Goal: Task Accomplishment & Management: Use online tool/utility

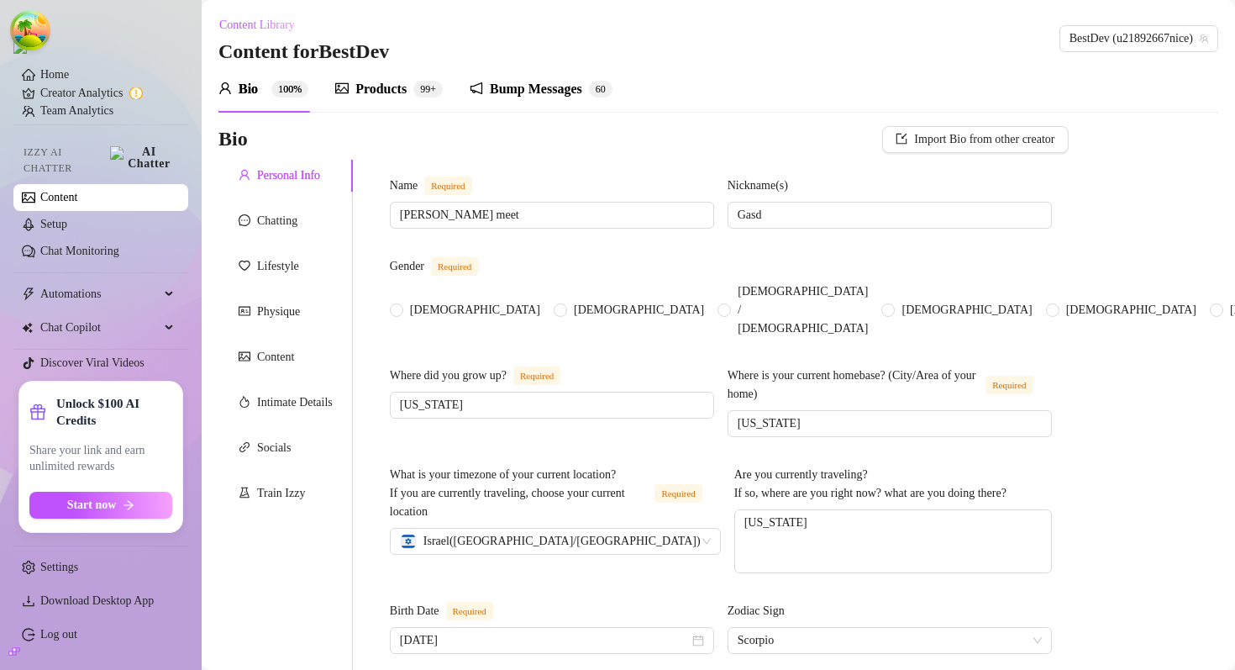
click at [384, 90] on div "Products" at bounding box center [380, 89] width 51 height 20
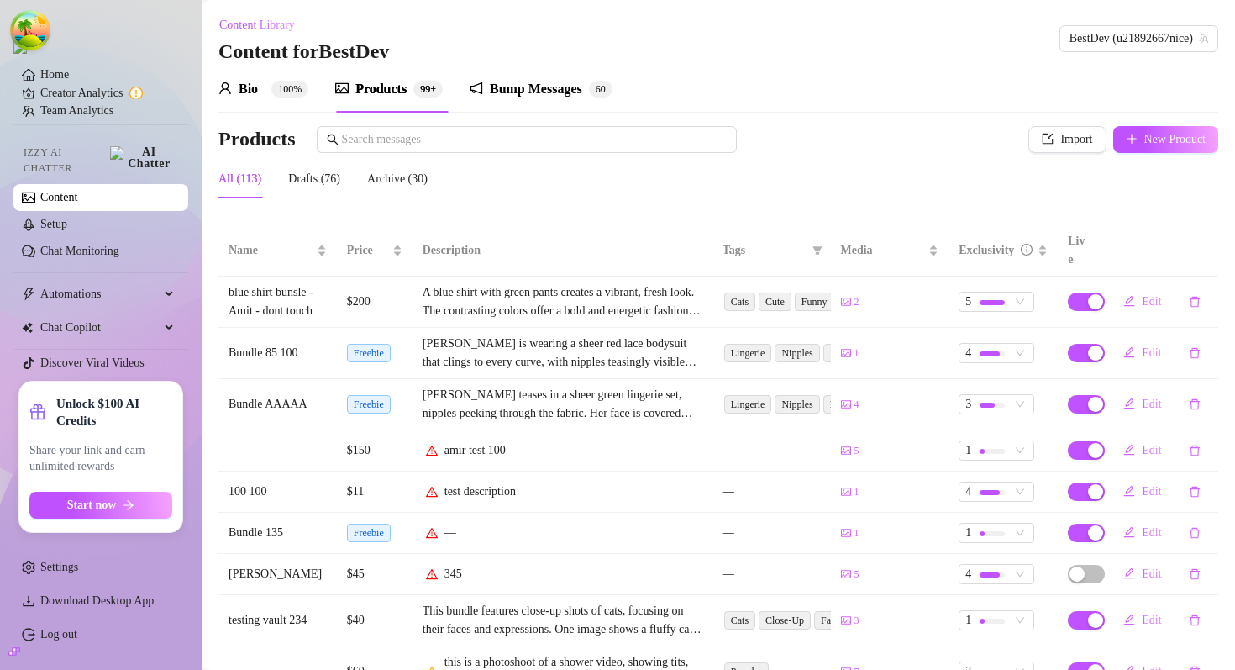
click at [757, 190] on div "All (113) Drafts (76) Archive (30)" at bounding box center [718, 179] width 1000 height 39
click at [512, 66] on div "Bump Messages 6 0" at bounding box center [541, 89] width 143 height 47
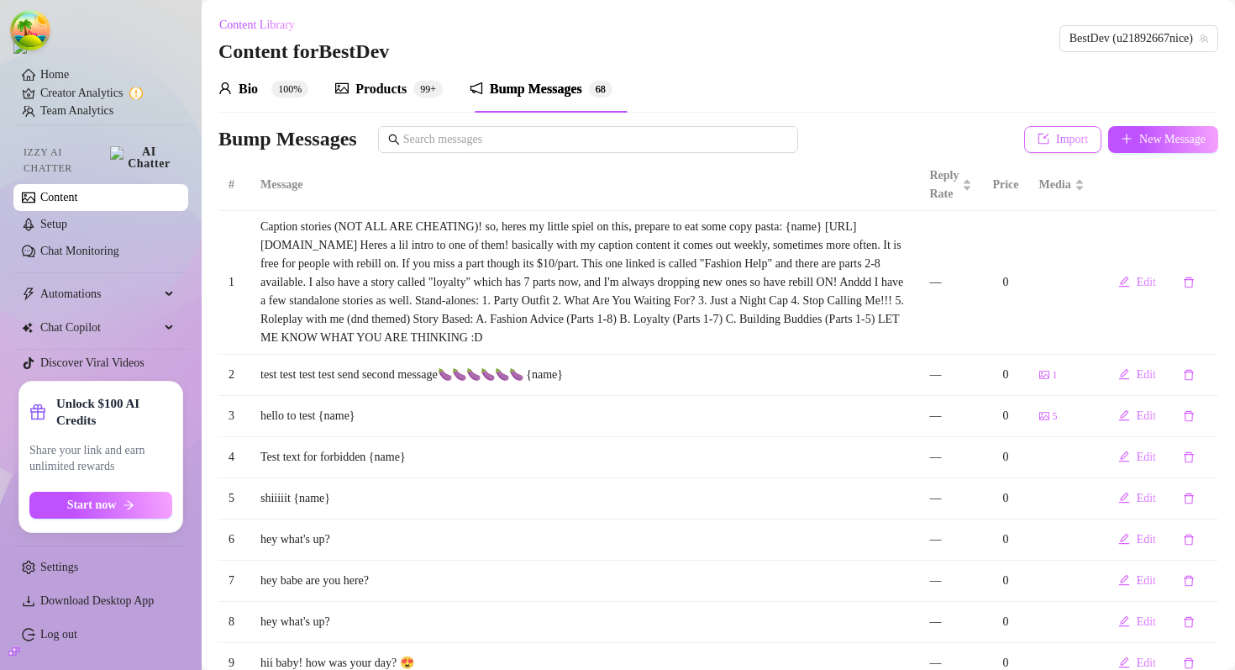
click at [1064, 141] on span "Import" at bounding box center [1072, 139] width 32 height 13
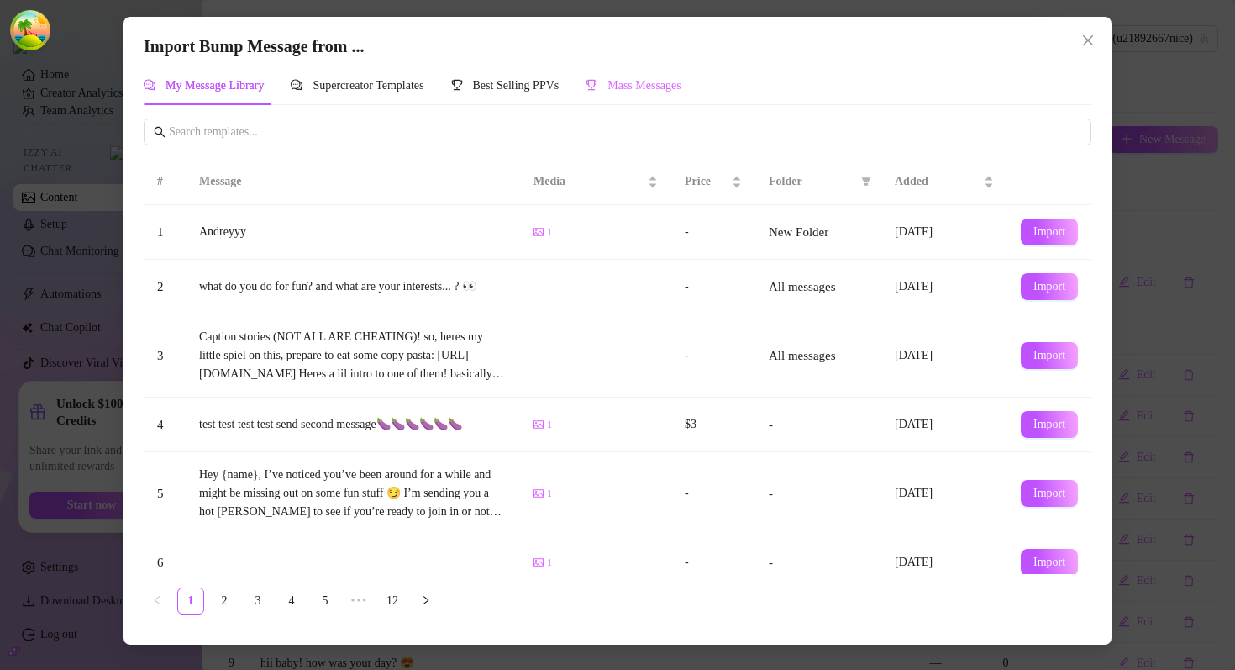
click at [681, 97] on div "Mass Messages" at bounding box center [634, 85] width 96 height 39
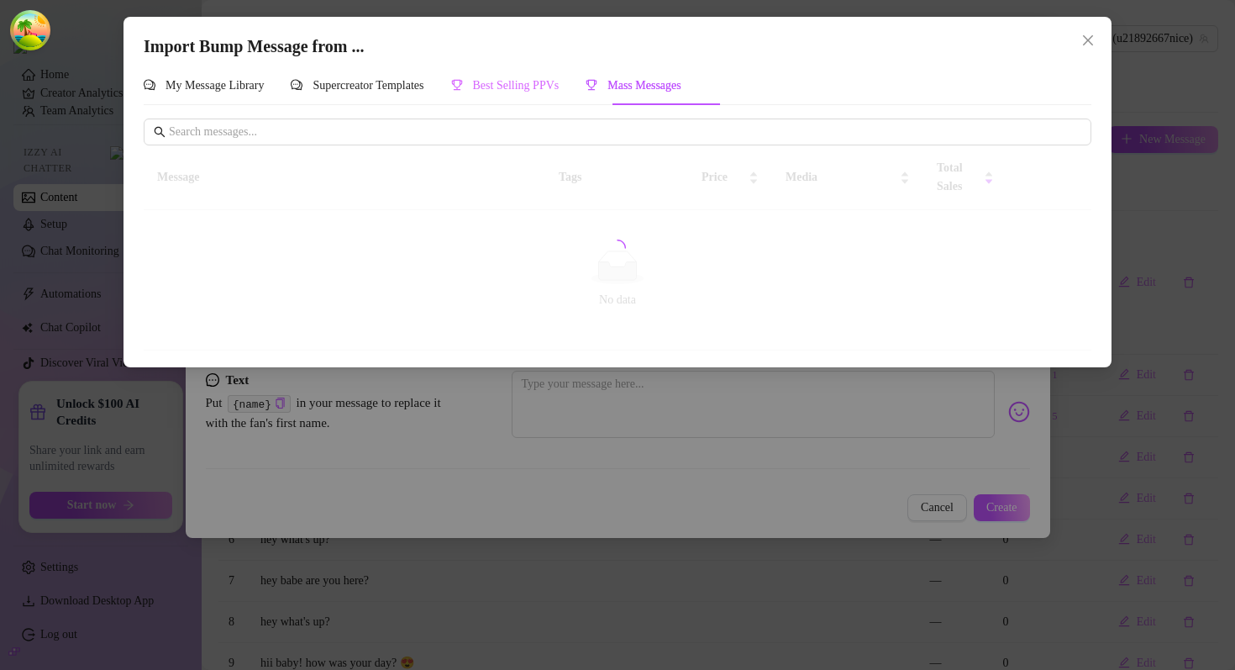
click at [551, 74] on div "Best Selling PPVs" at bounding box center [505, 85] width 108 height 39
click at [400, 87] on span "Supercreator Templates" at bounding box center [368, 85] width 111 height 13
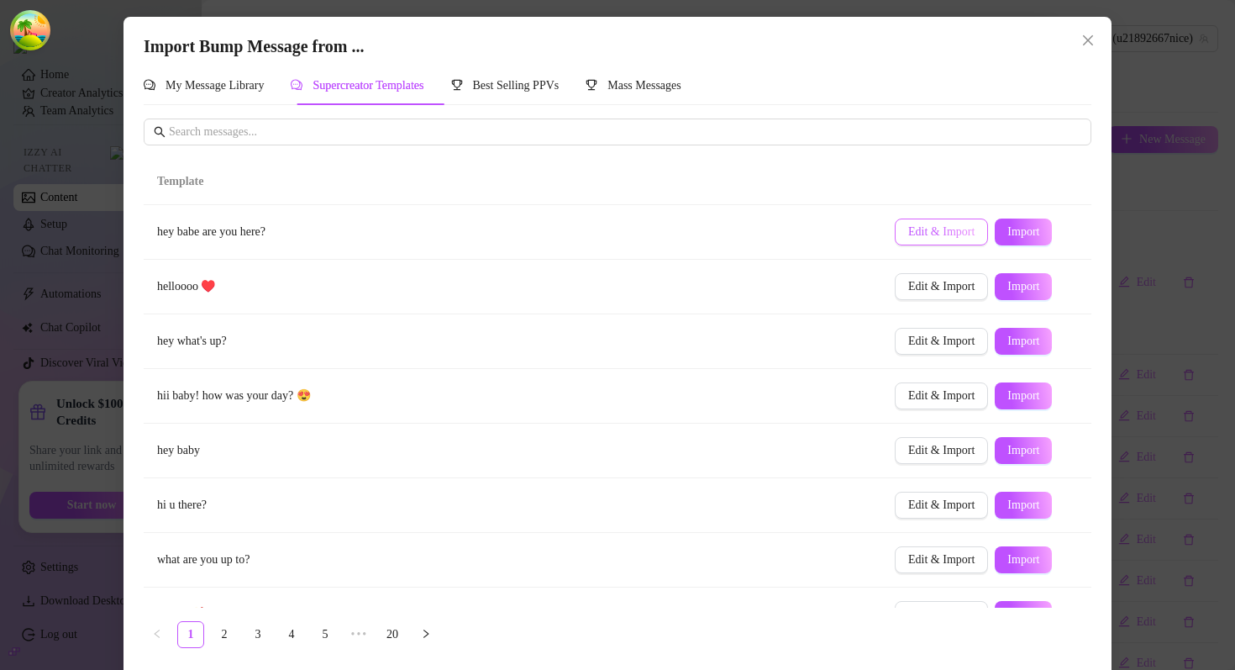
drag, startPoint x: 1037, startPoint y: 239, endPoint x: 927, endPoint y: 231, distance: 109.5
click at [927, 231] on div "Edit & Import Import" at bounding box center [986, 231] width 183 height 27
click at [927, 231] on span "Edit & Import" at bounding box center [941, 231] width 66 height 13
type textarea "hey babe are you here?"
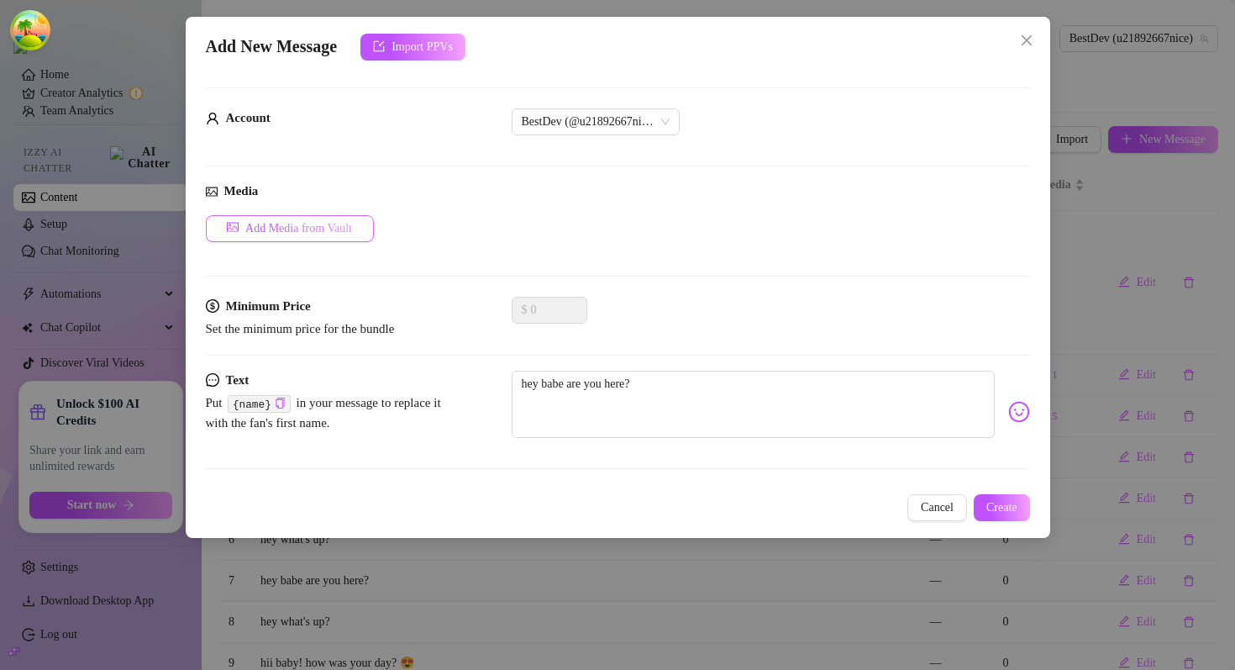
click at [326, 217] on button "Add Media from Vault" at bounding box center [290, 228] width 168 height 27
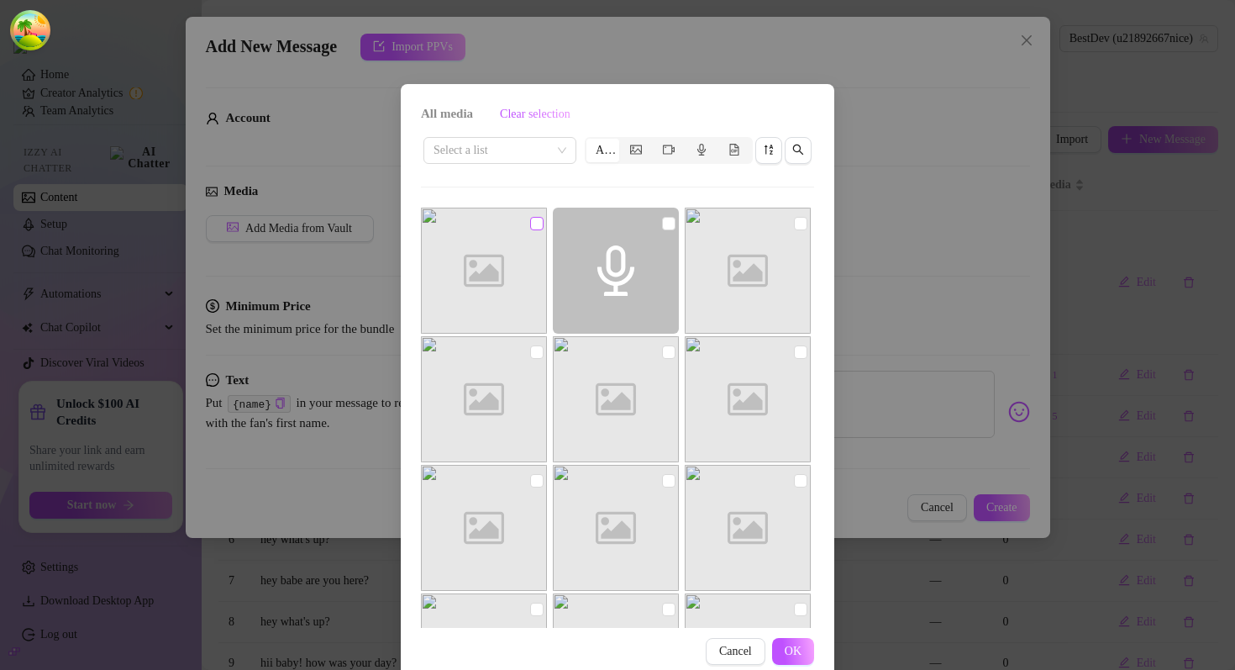
click at [535, 225] on input "checkbox" at bounding box center [536, 223] width 13 height 13
checkbox input "true"
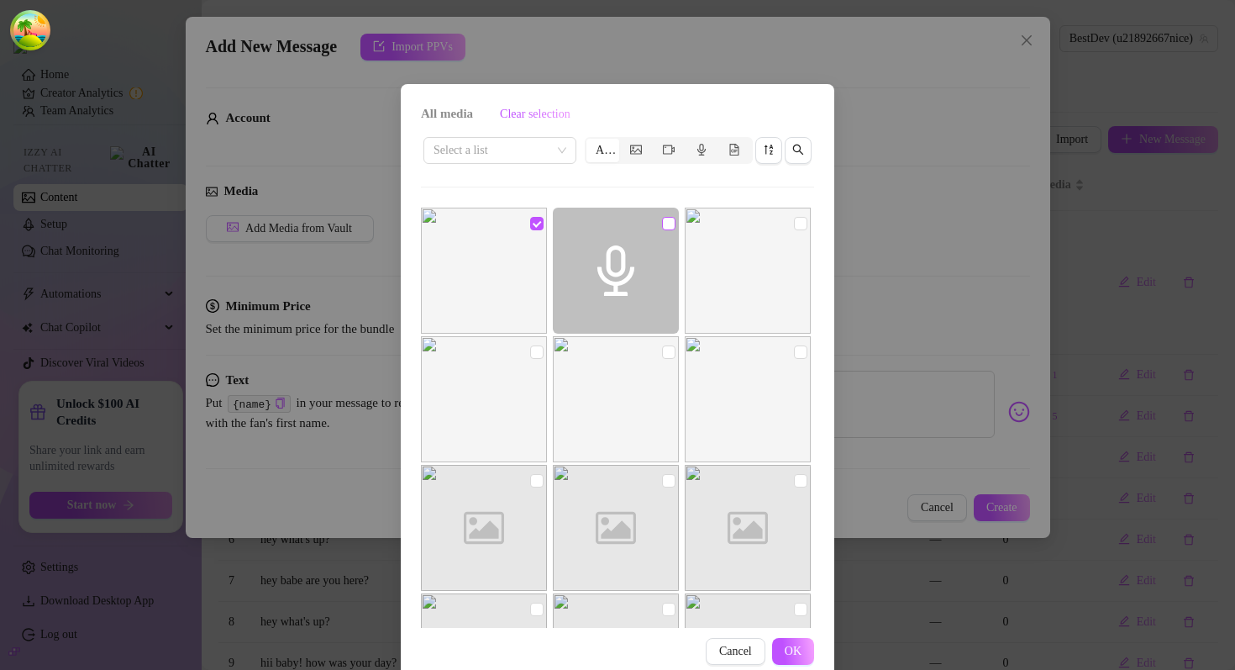
click at [670, 224] on input "checkbox" at bounding box center [668, 223] width 13 height 13
checkbox input "true"
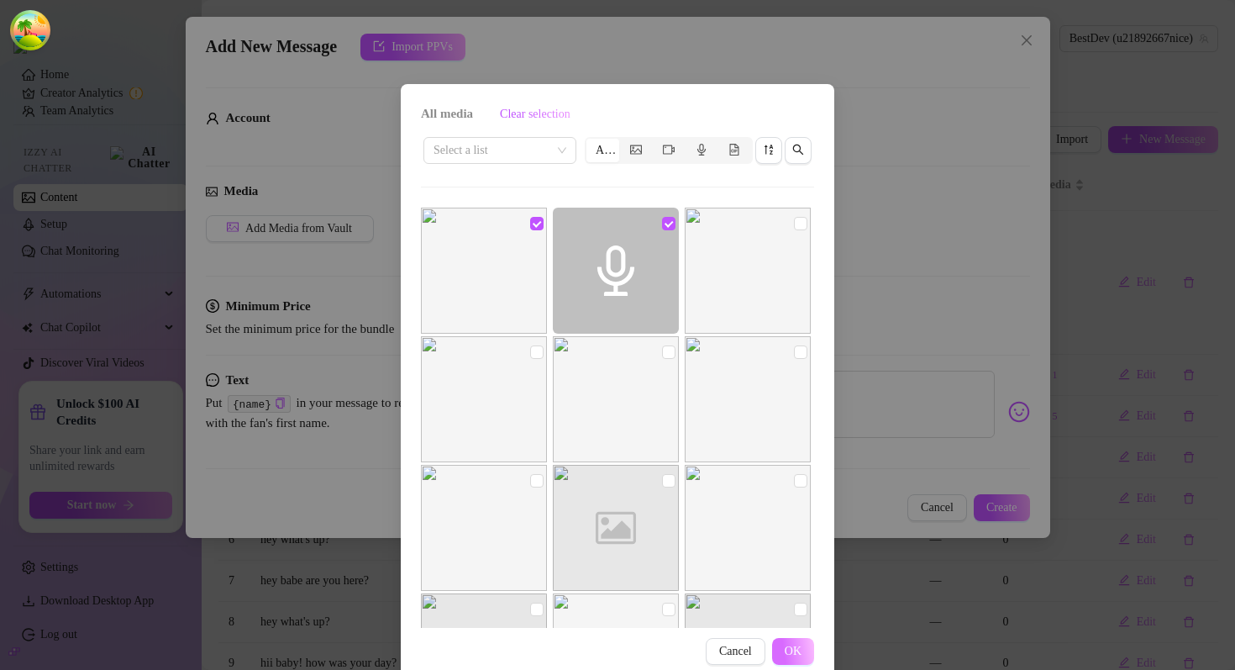
click at [797, 644] on span "OK" at bounding box center [793, 650] width 17 height 13
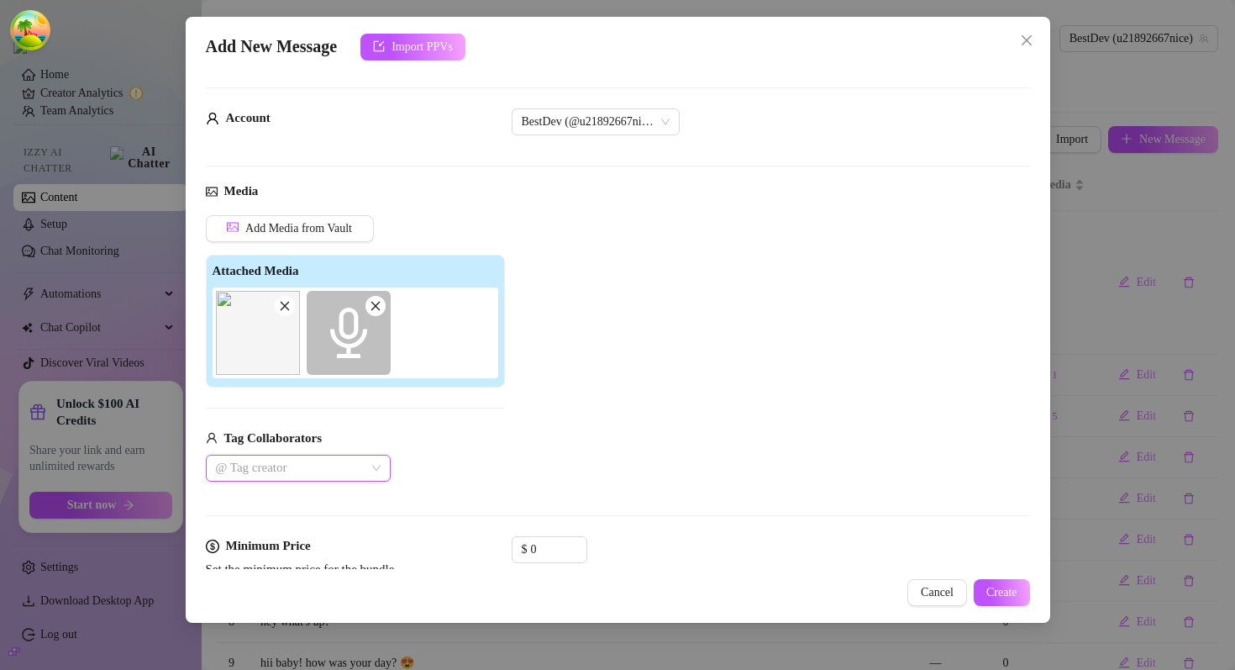
scroll to position [155, 0]
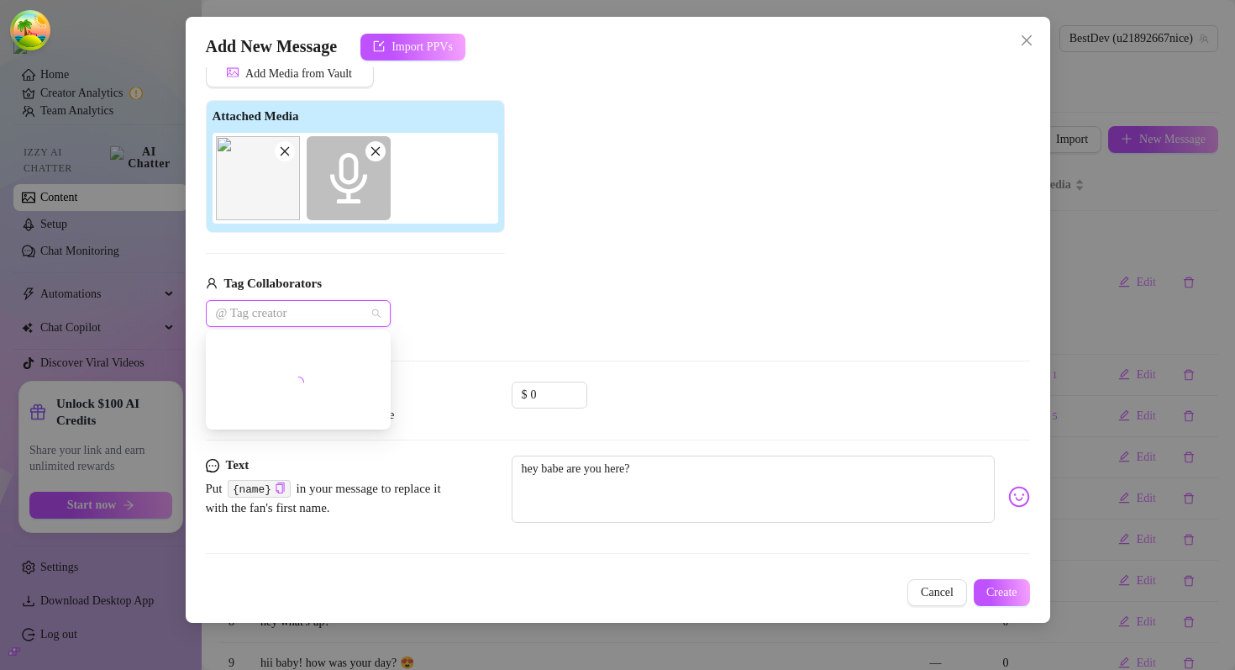
click at [299, 305] on div at bounding box center [289, 314] width 160 height 24
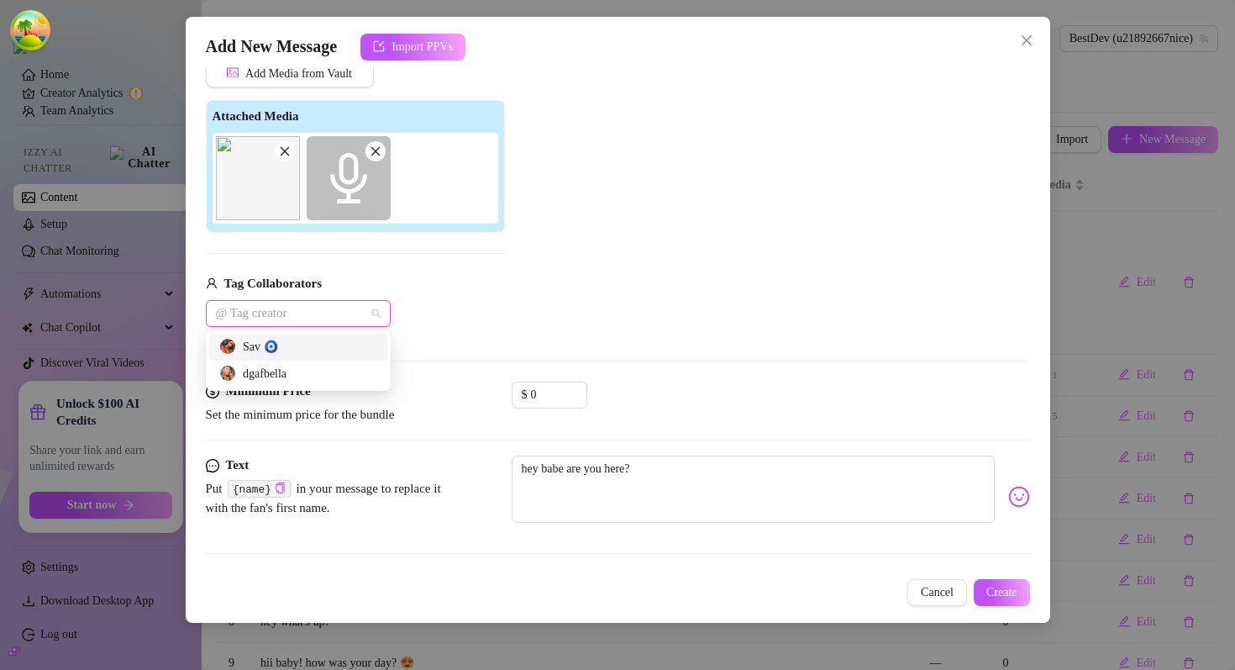
click at [298, 348] on div "Sav 🧿" at bounding box center [298, 347] width 158 height 18
click at [282, 379] on div "dgafbella" at bounding box center [298, 374] width 158 height 18
click at [650, 254] on div "Add Media from Vault Attached Media Tag Collaborators Sav 🧿 dgafbella" at bounding box center [618, 193] width 824 height 267
click at [271, 313] on icon "Close" at bounding box center [272, 313] width 8 height 8
click at [1020, 595] on button "Create" at bounding box center [1002, 592] width 56 height 27
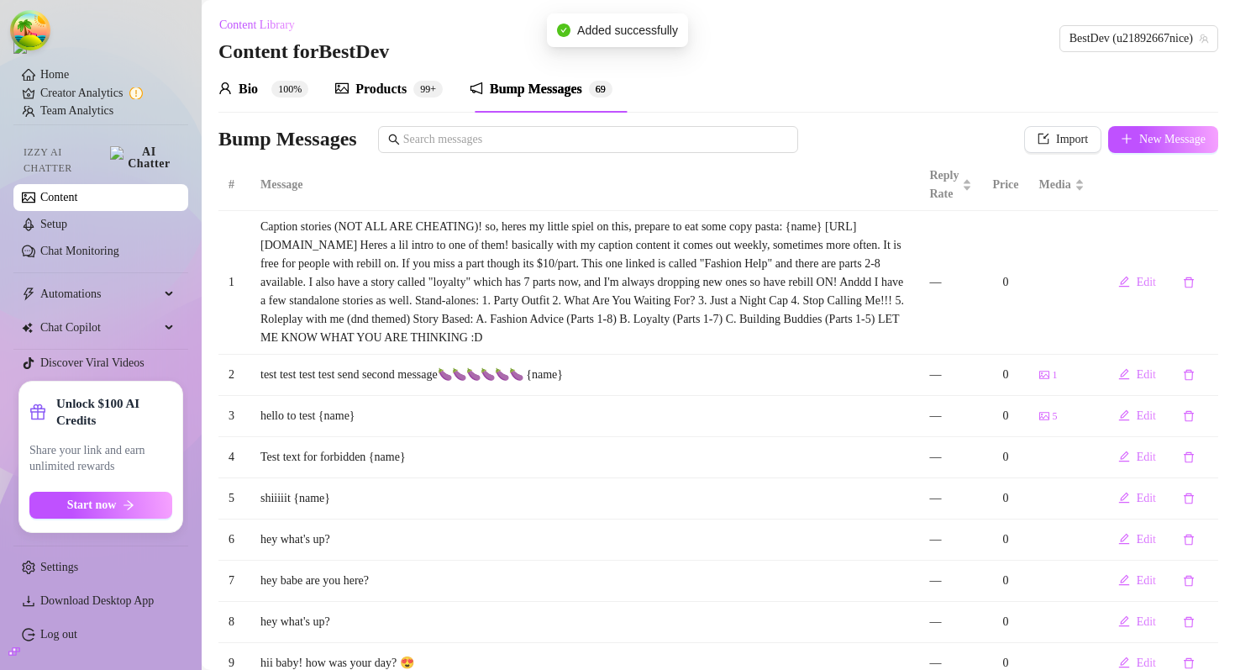
scroll to position [171, 0]
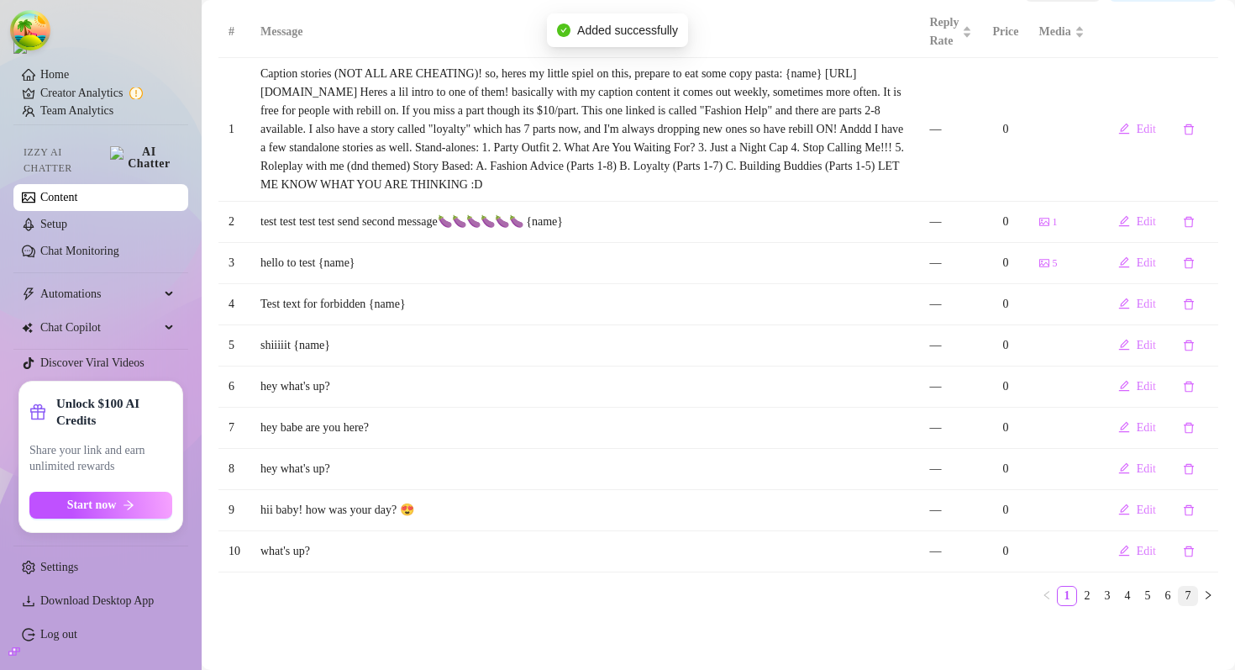
click at [1180, 595] on link "7" at bounding box center [1188, 595] width 18 height 18
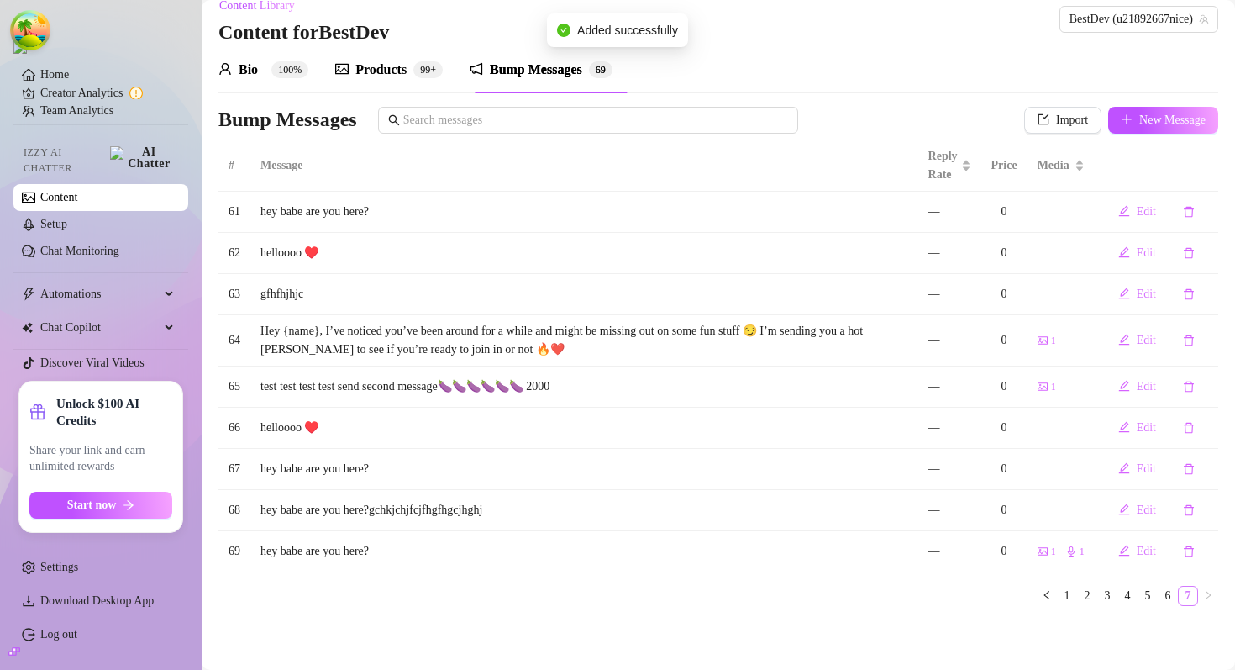
scroll to position [19, 0]
click at [1139, 553] on span "Edit" at bounding box center [1146, 550] width 19 height 13
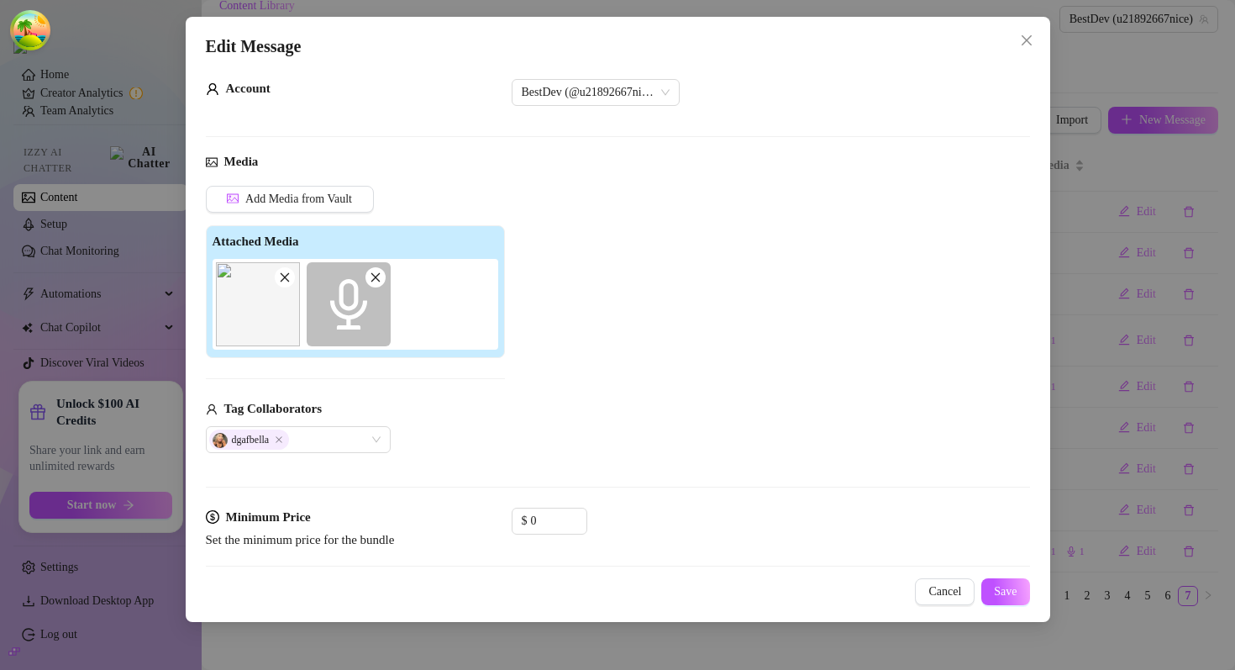
scroll to position [0, 0]
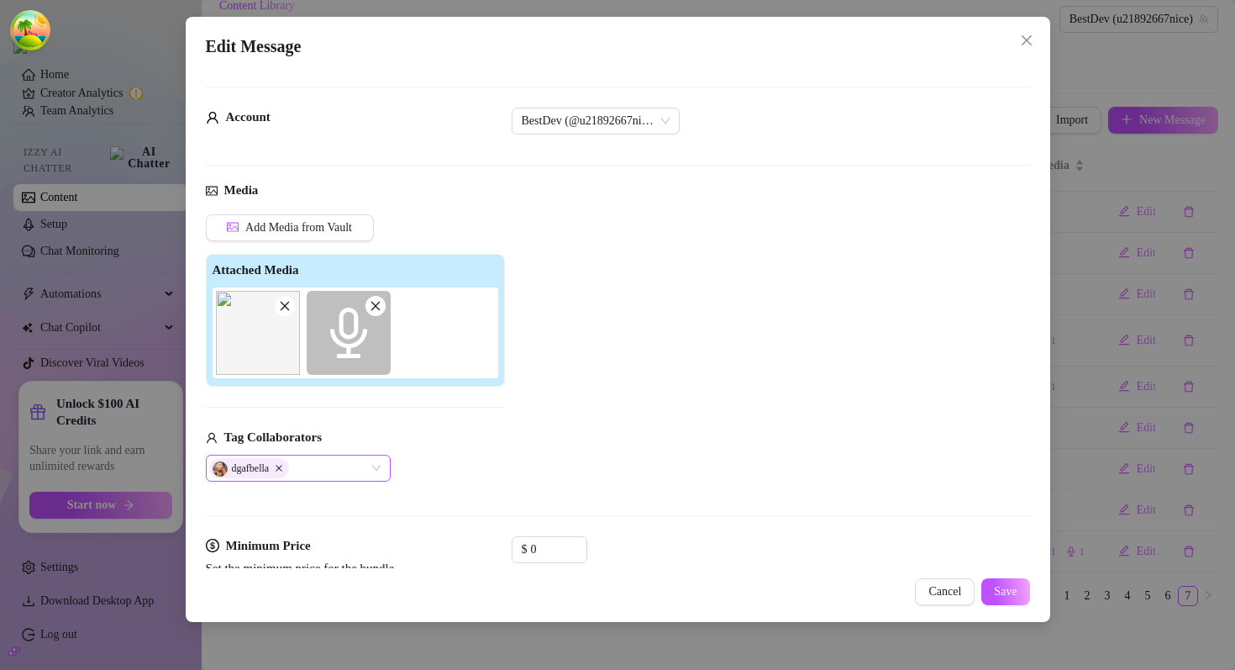
click at [283, 467] on icon "Close" at bounding box center [279, 468] width 8 height 8
click at [916, 596] on button "Cancel" at bounding box center [945, 591] width 60 height 27
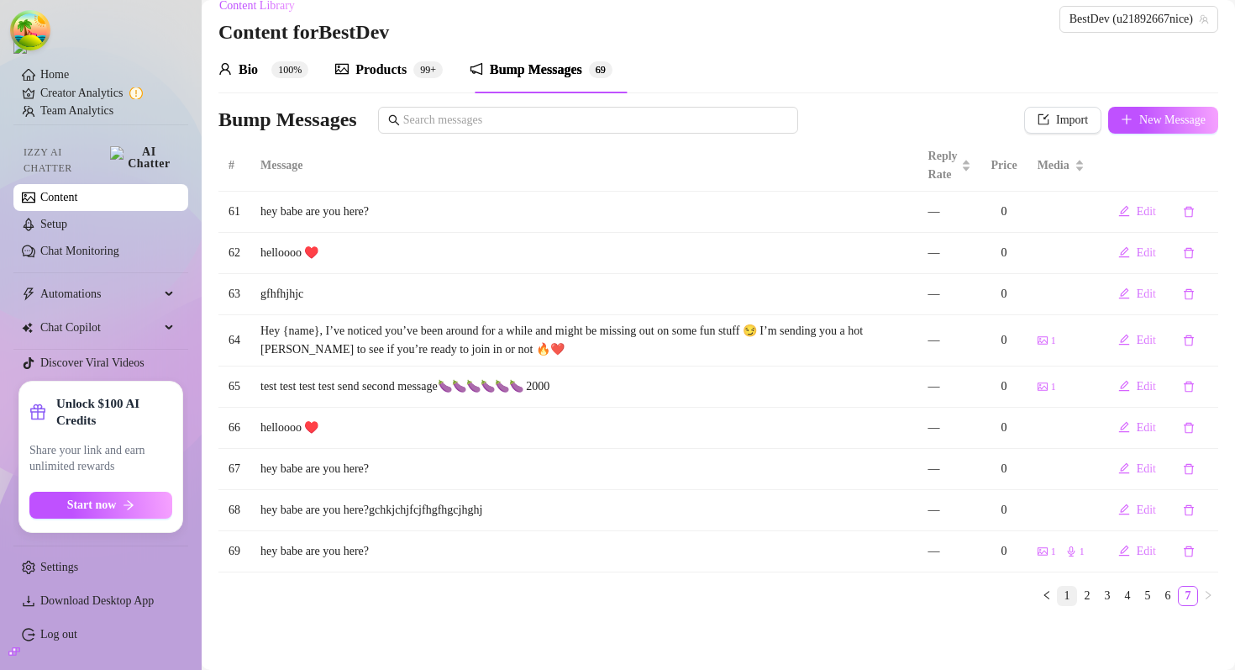
click at [1073, 597] on link "1" at bounding box center [1067, 595] width 18 height 18
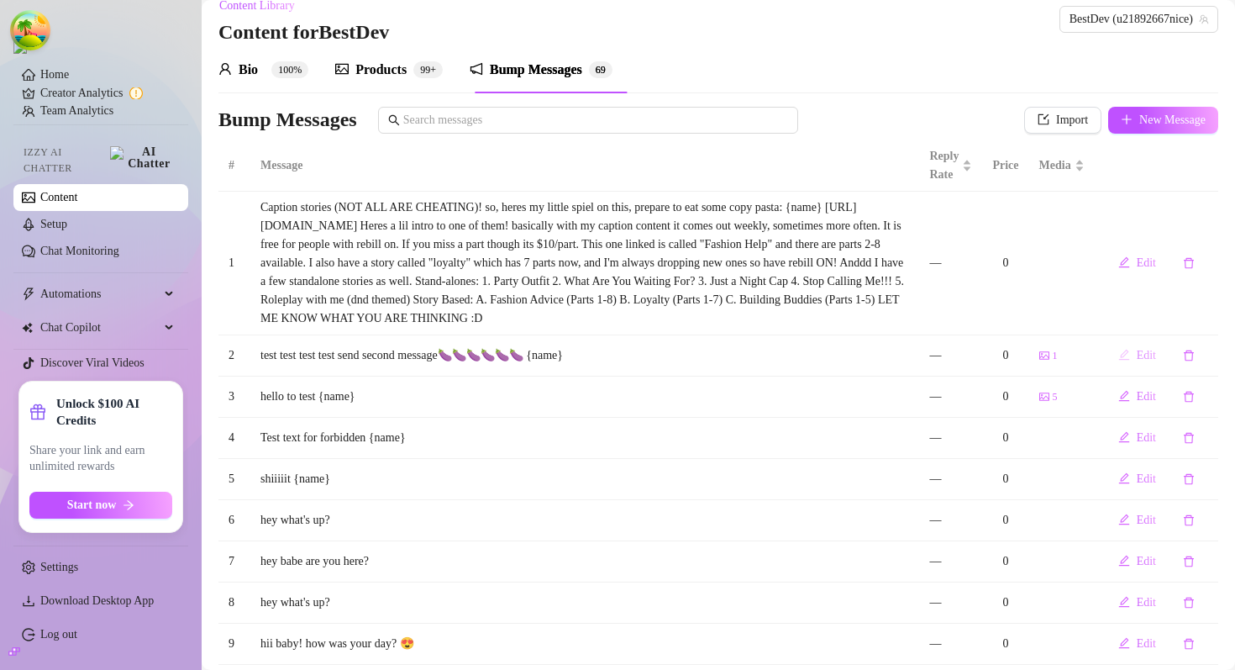
click at [1129, 369] on button "Edit" at bounding box center [1137, 355] width 65 height 27
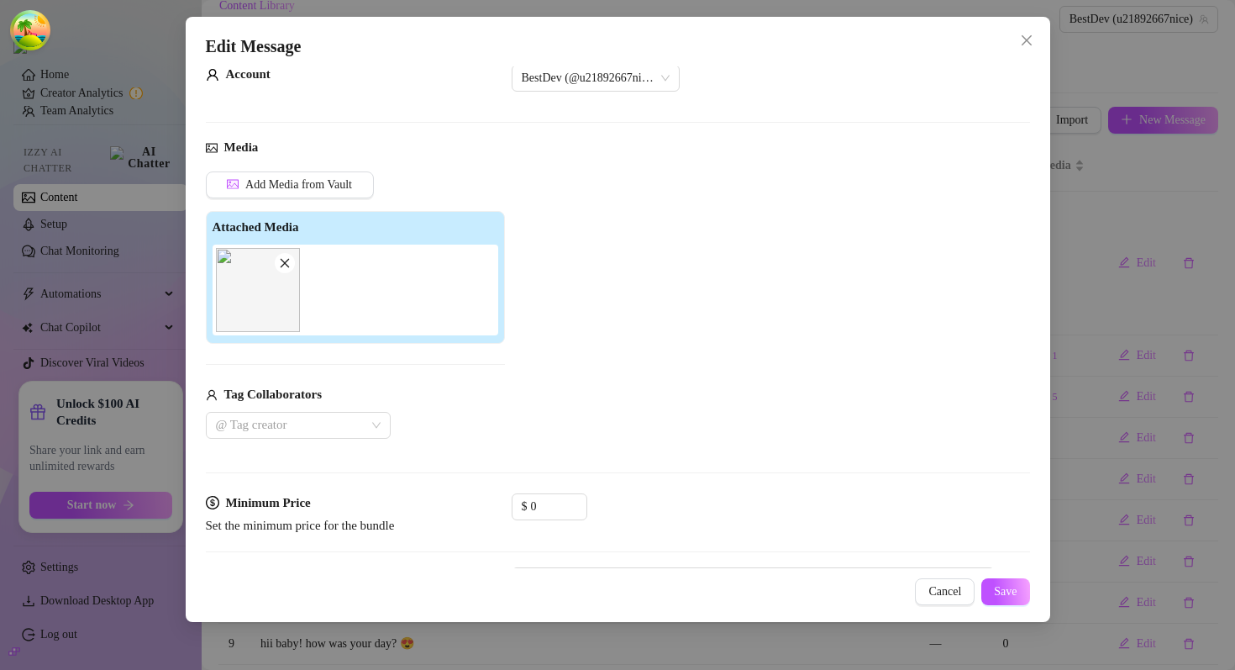
scroll to position [52, 0]
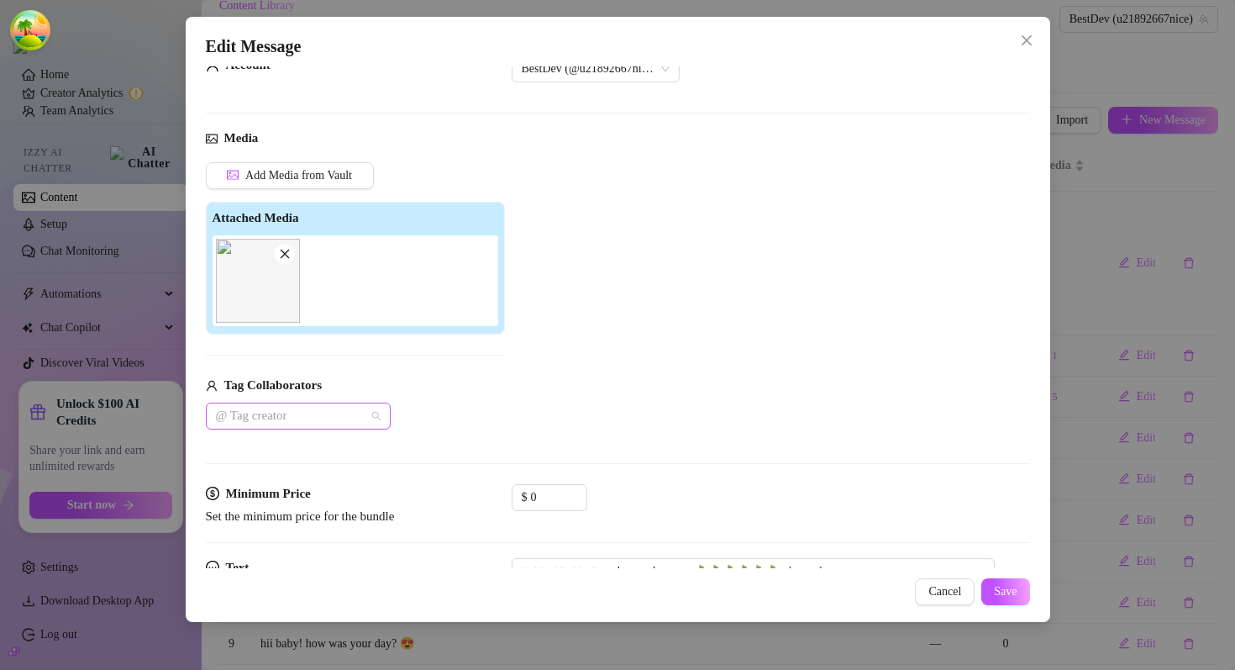
click at [312, 418] on div at bounding box center [289, 416] width 160 height 24
click at [285, 456] on div "Sav 🧿" at bounding box center [298, 449] width 158 height 18
click at [280, 476] on div "dgafbella" at bounding box center [298, 476] width 158 height 18
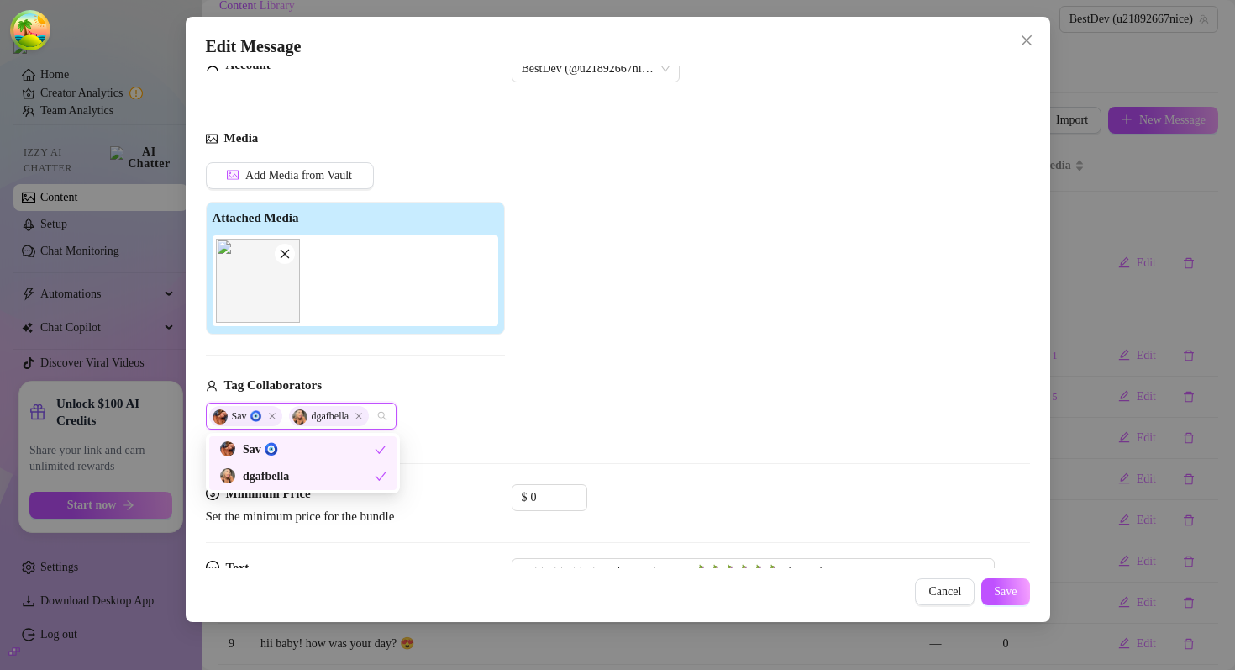
click at [629, 428] on div "Add Media from Vault Attached Media Tag Collaborators Sav 🧿 dgafbella" at bounding box center [618, 295] width 824 height 267
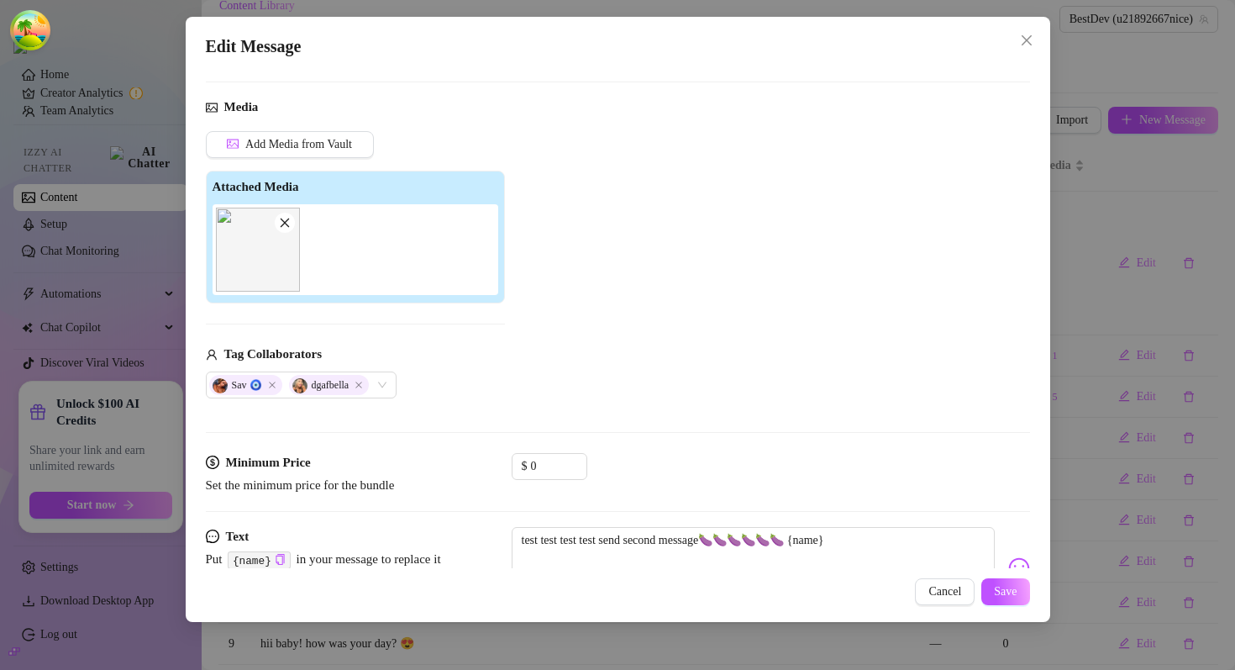
scroll to position [126, 0]
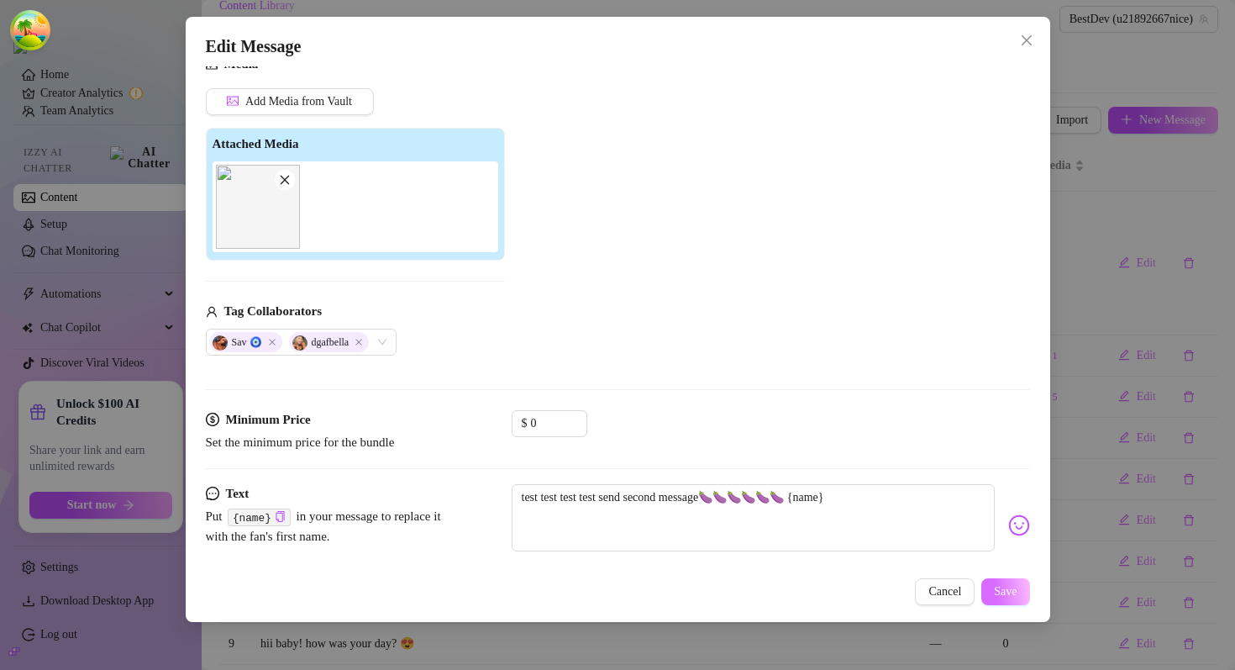
click at [1007, 591] on span "Save" at bounding box center [1005, 591] width 23 height 13
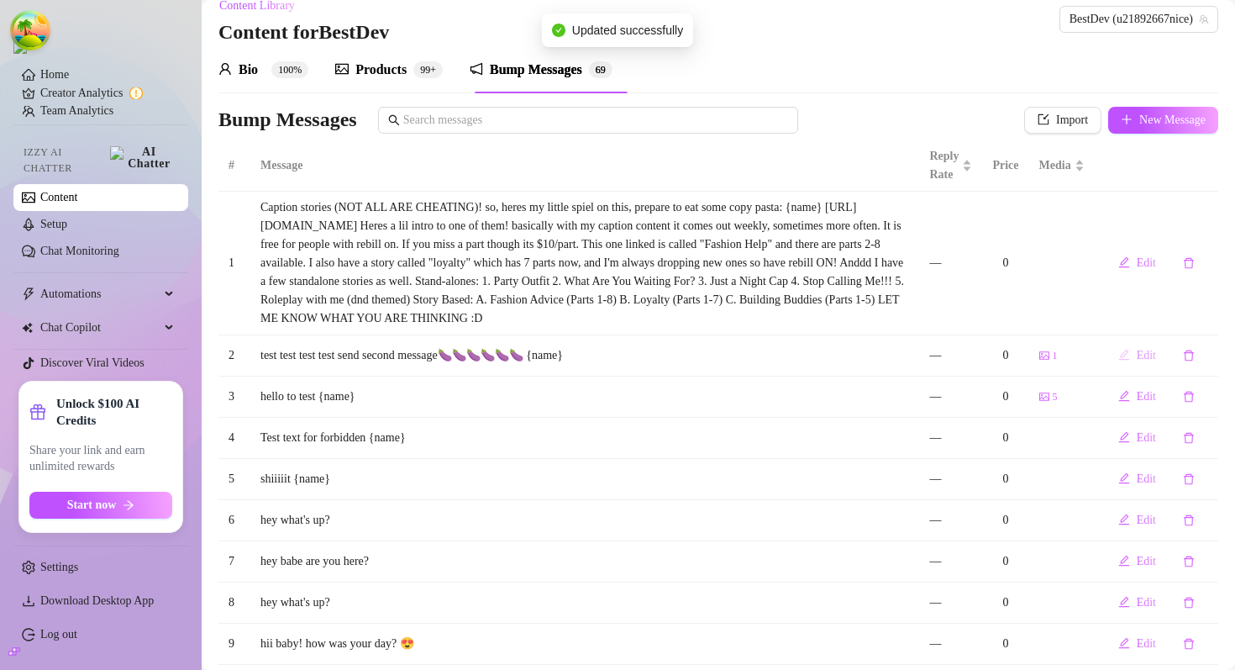
click at [1128, 360] on icon "edit" at bounding box center [1124, 355] width 12 height 12
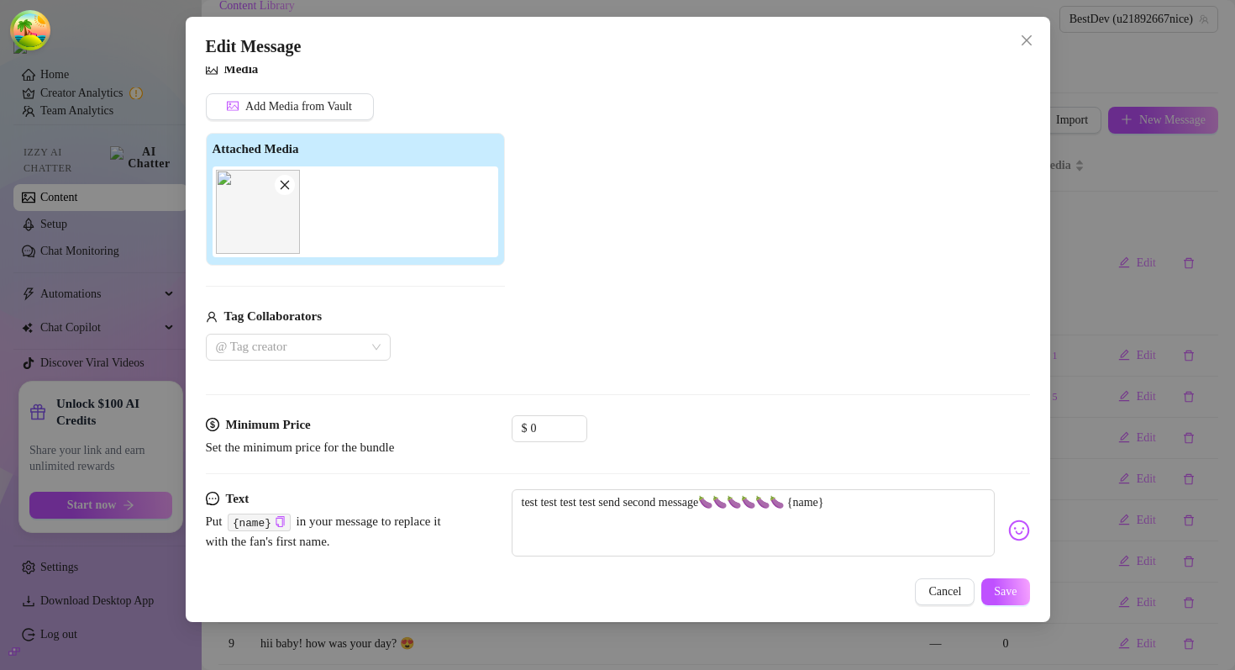
scroll to position [145, 0]
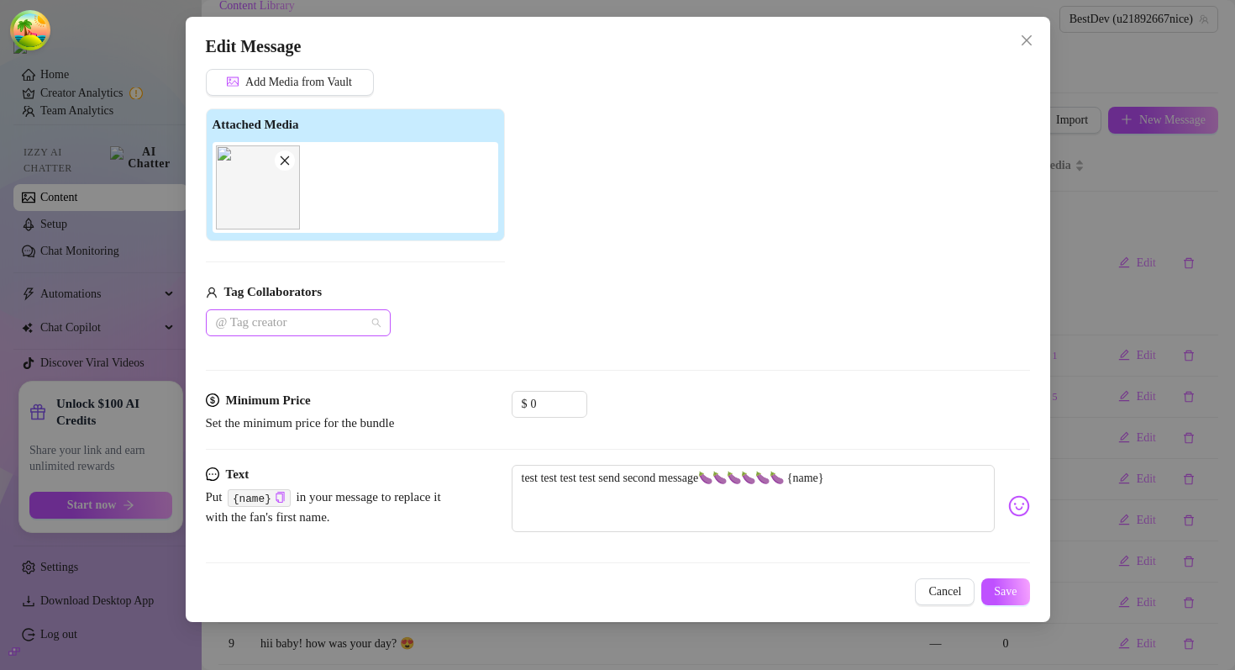
click at [299, 319] on div at bounding box center [289, 323] width 160 height 24
click at [932, 592] on span "Cancel" at bounding box center [944, 591] width 33 height 13
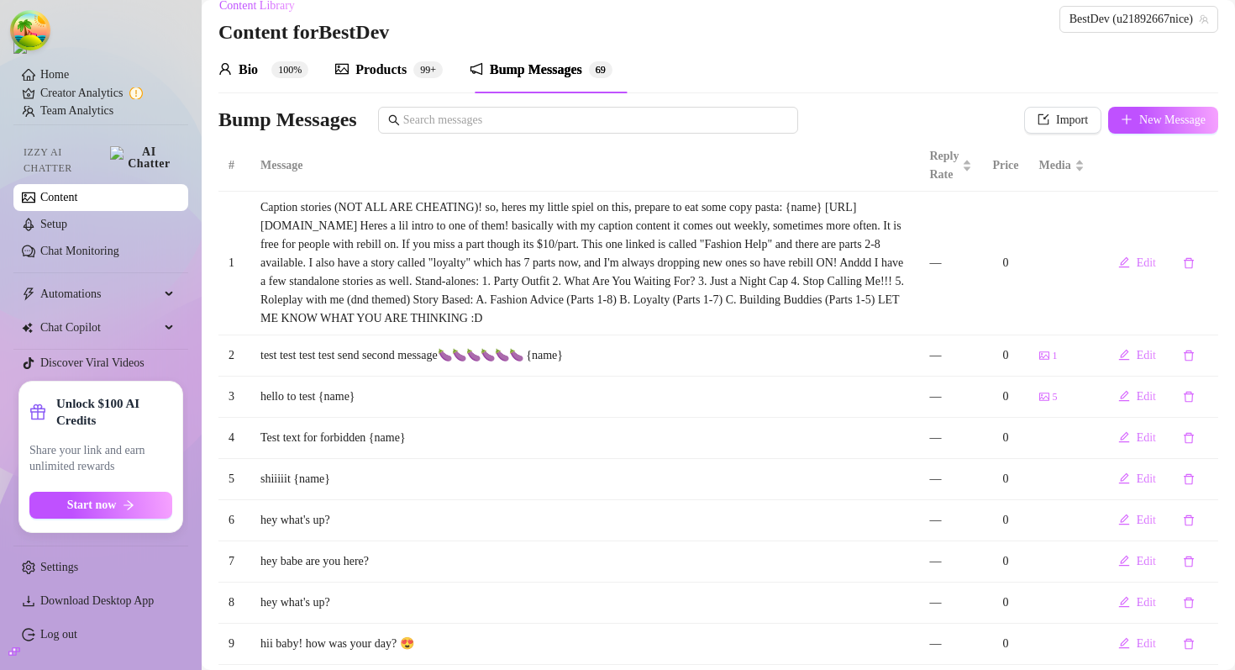
click at [393, 82] on div "Products 99+" at bounding box center [389, 69] width 108 height 47
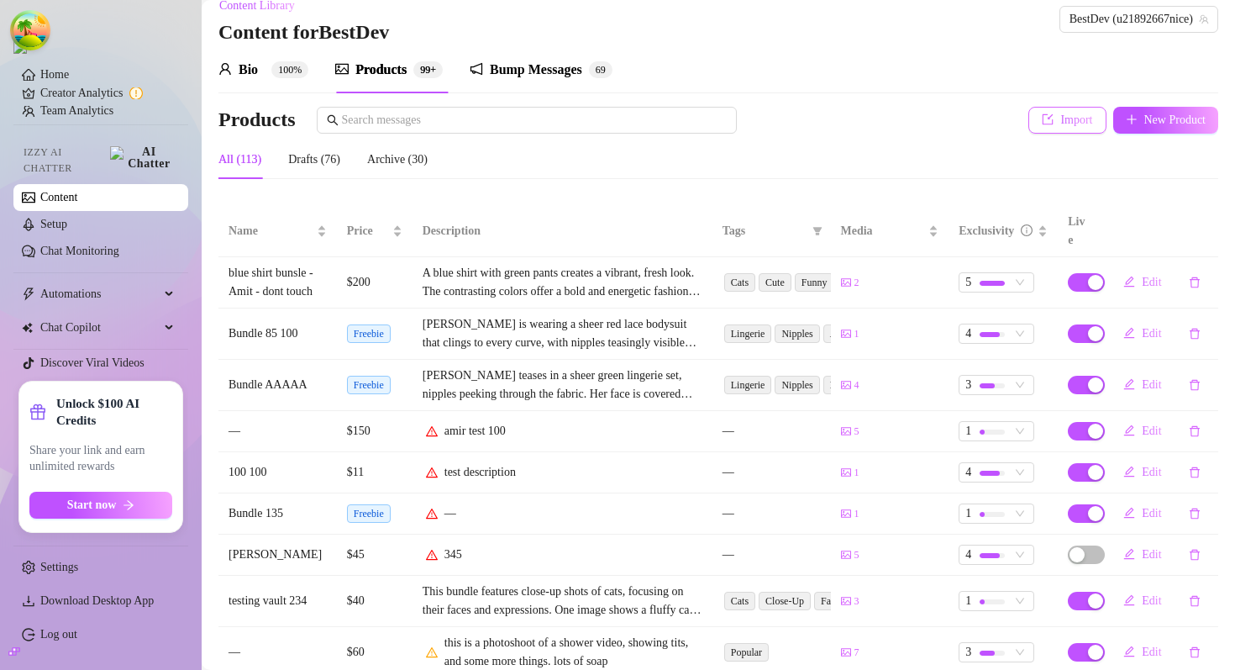
click at [1064, 117] on span "Import" at bounding box center [1076, 119] width 32 height 13
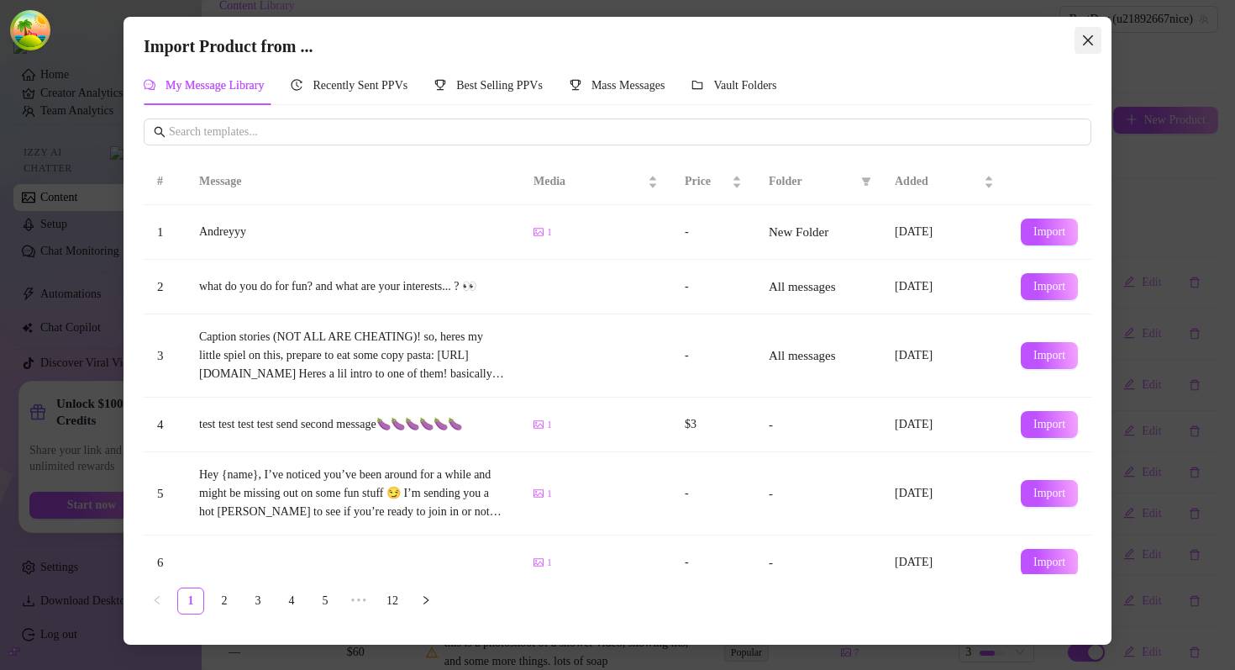
click at [1096, 44] on span "Close" at bounding box center [1087, 40] width 27 height 13
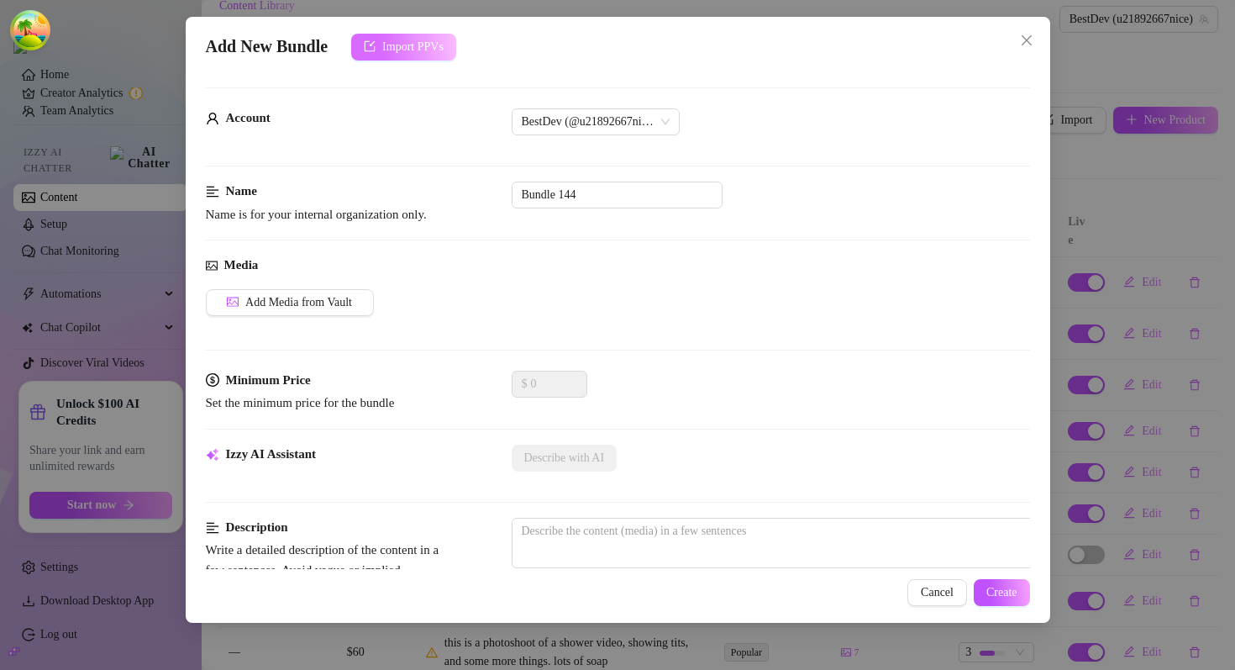
click at [362, 41] on button "Import PPVs" at bounding box center [403, 47] width 105 height 27
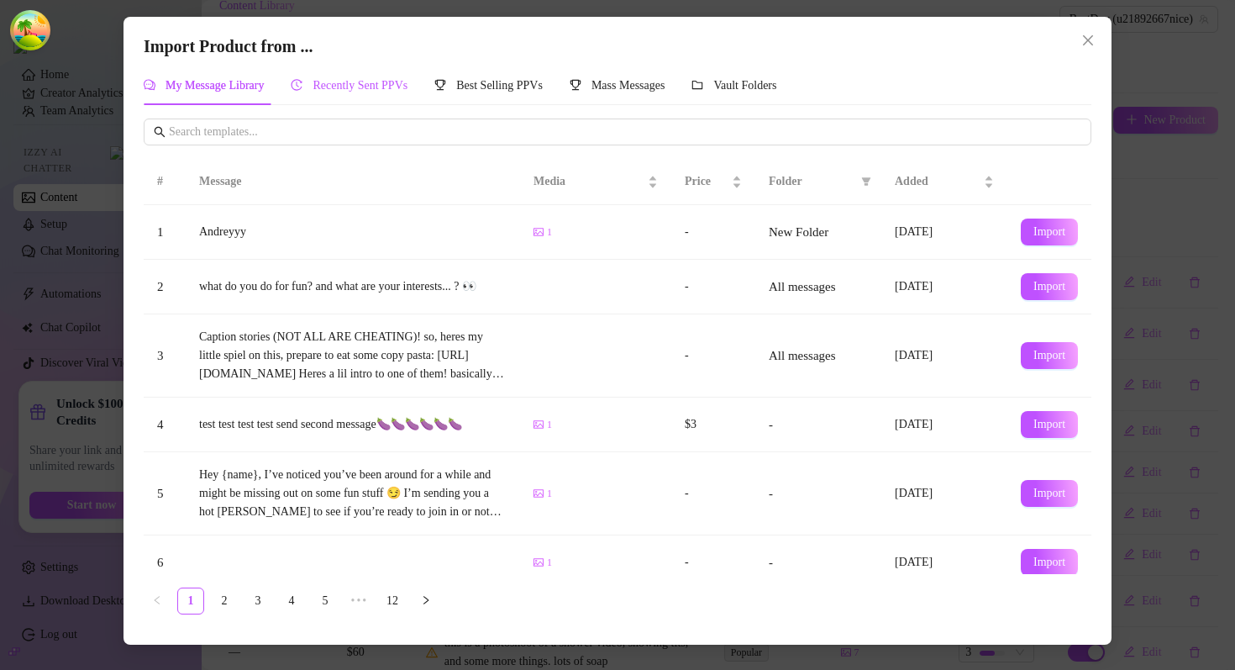
click at [360, 93] on div "Recently Sent PPVs" at bounding box center [349, 85] width 117 height 18
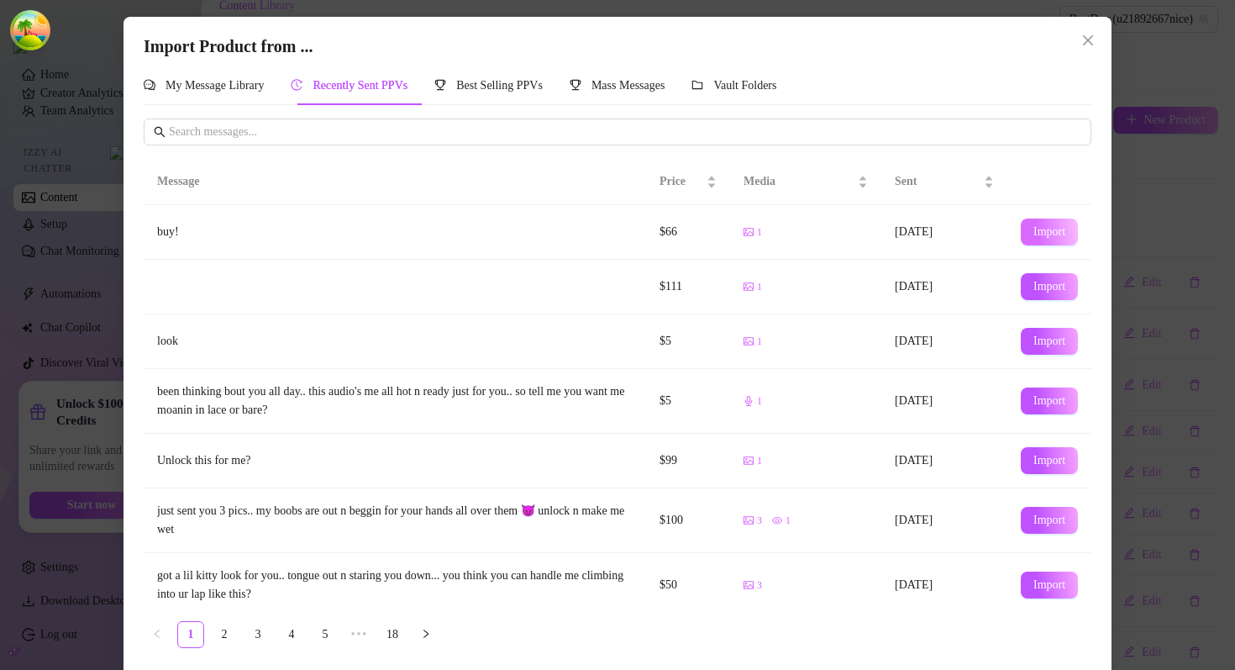
click at [1057, 229] on span "Import" at bounding box center [1049, 231] width 32 height 13
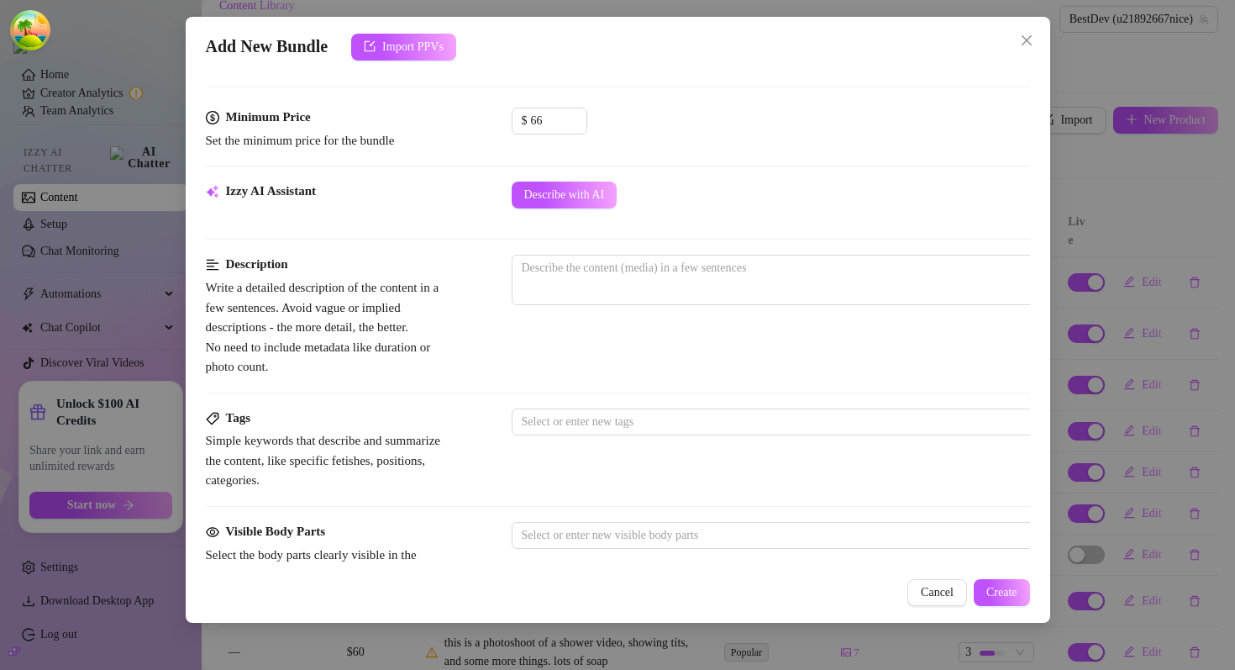
scroll to position [556, 0]
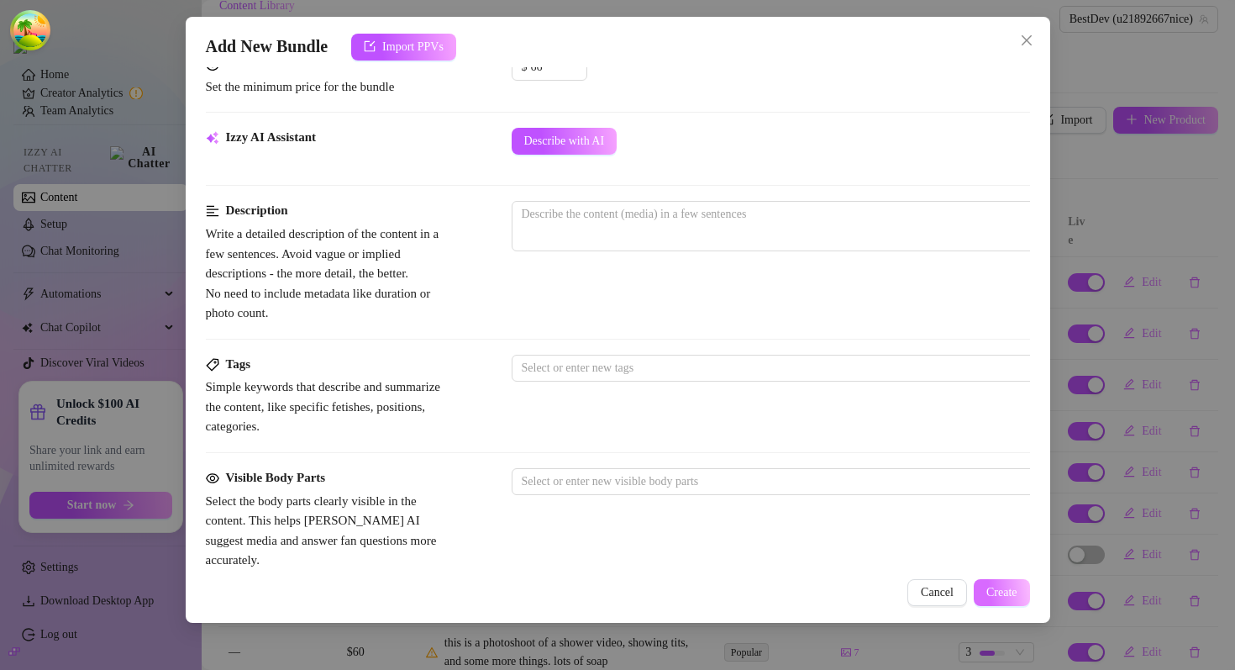
click at [1001, 596] on span "Create" at bounding box center [1001, 592] width 31 height 13
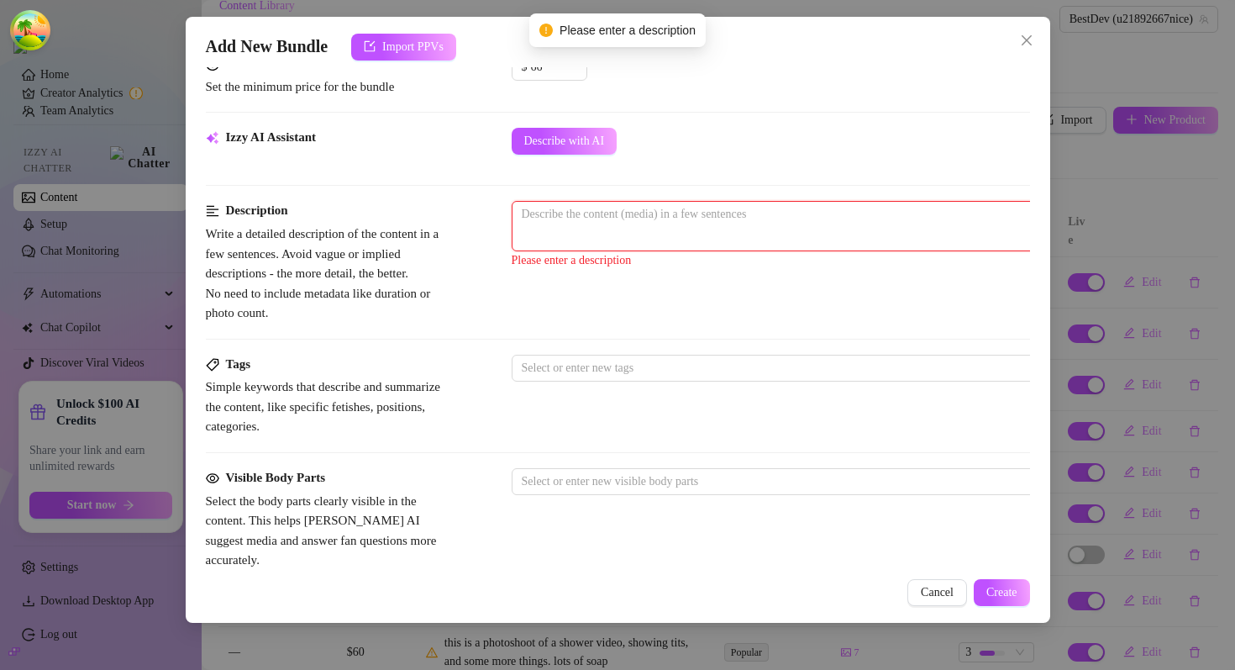
click at [723, 213] on textarea at bounding box center [805, 214] width 586 height 25
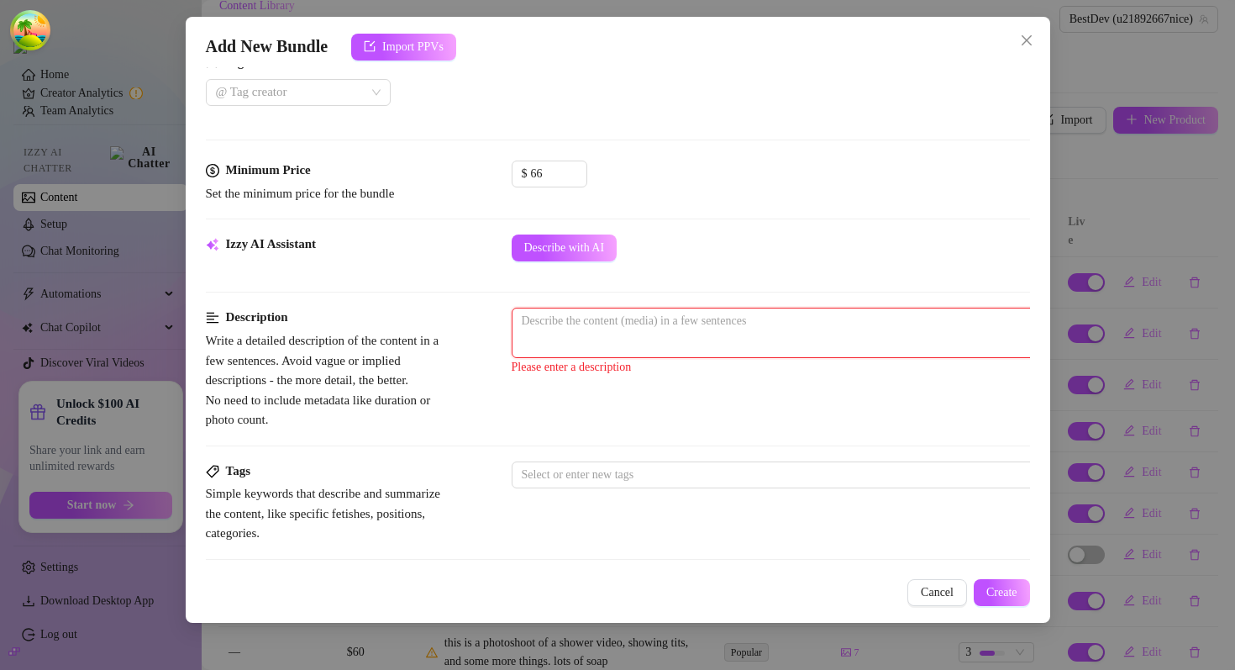
scroll to position [448, 0]
type textarea "1"
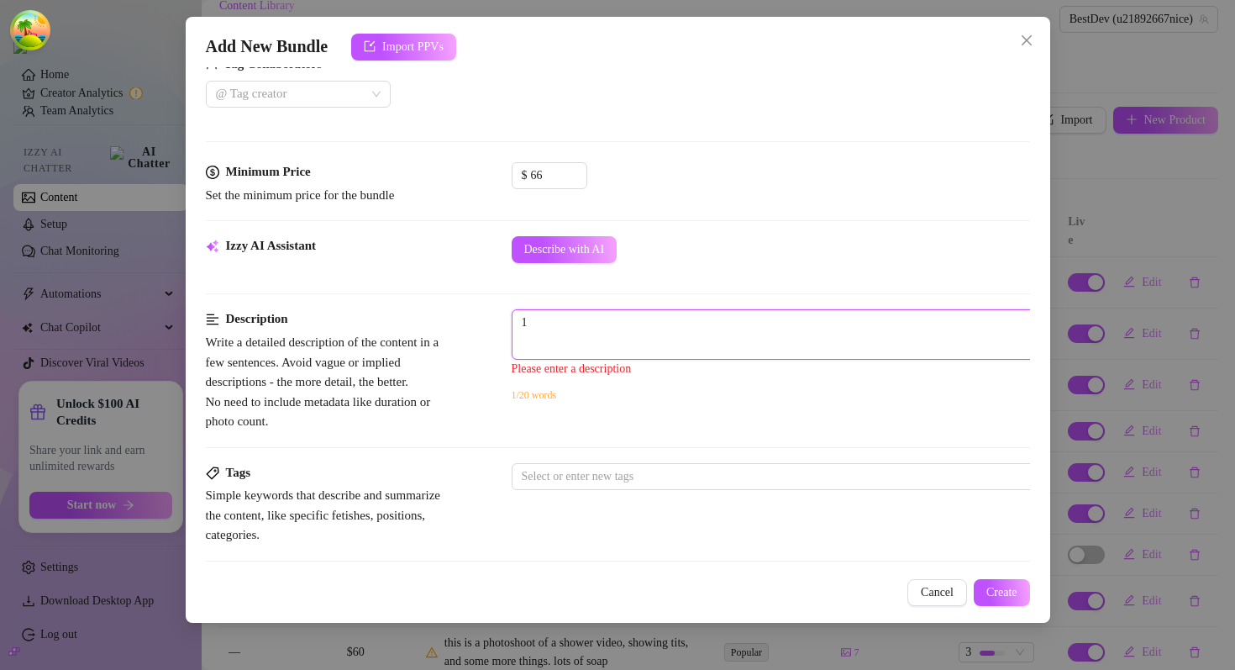
type textarea "12"
type textarea "123"
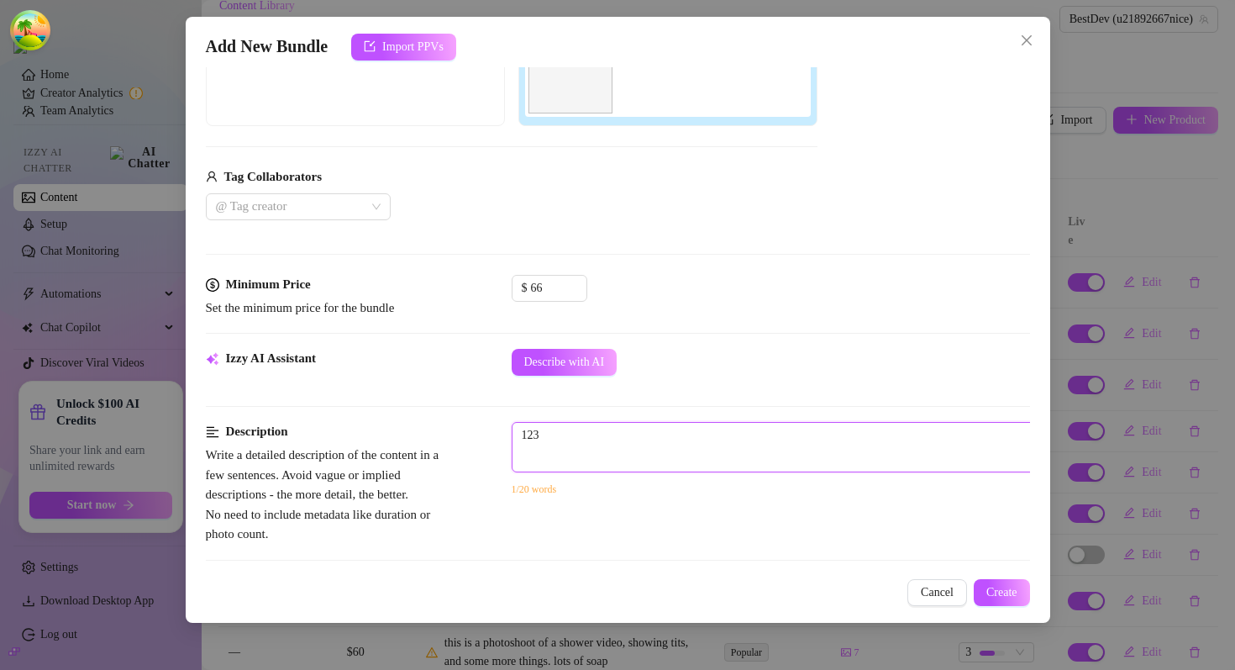
scroll to position [307, 0]
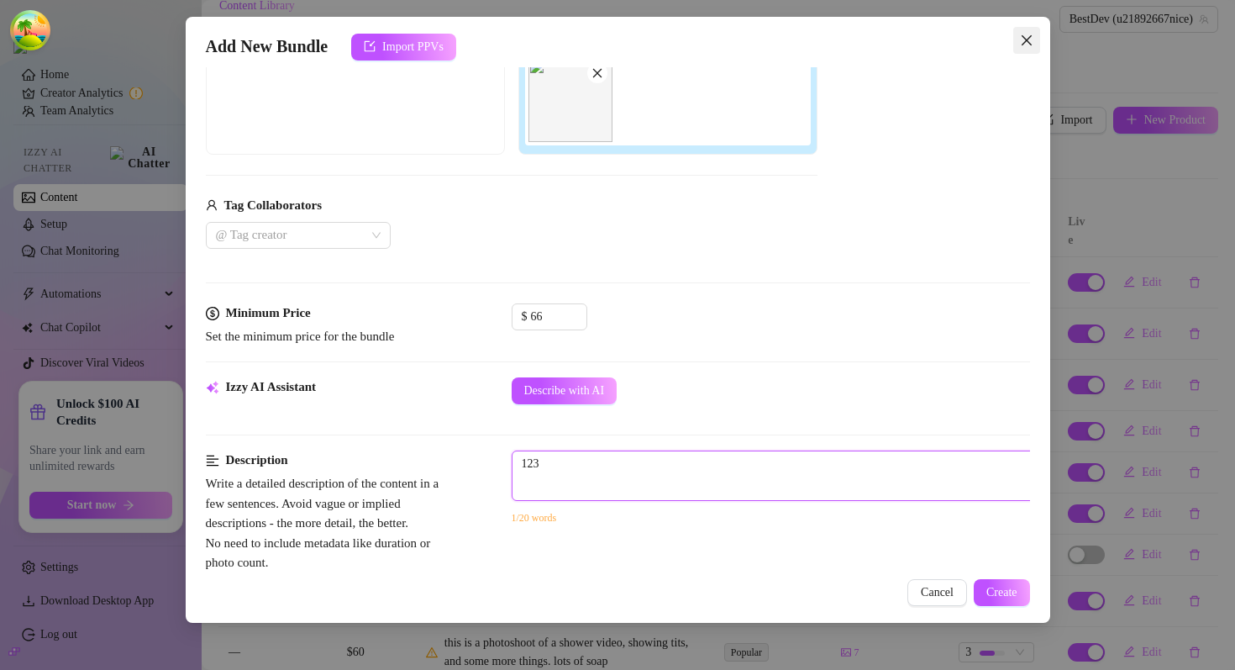
type textarea "123"
click at [1024, 30] on button "Close" at bounding box center [1026, 40] width 27 height 27
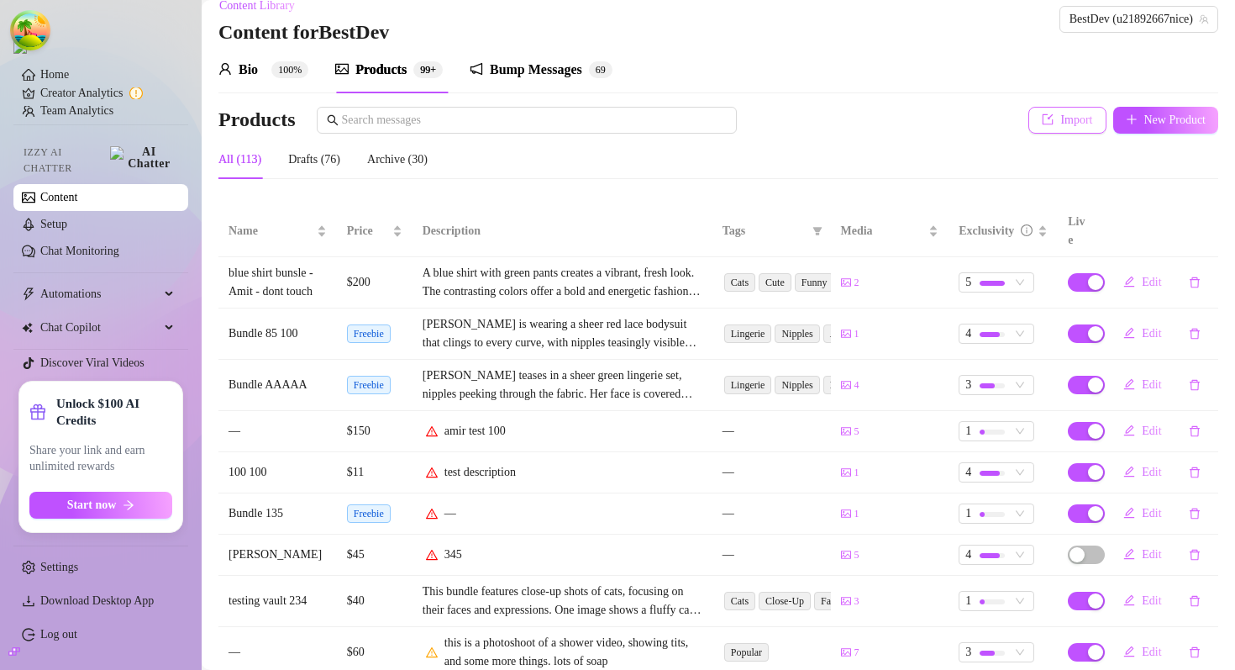
click at [1056, 108] on button "Import" at bounding box center [1066, 120] width 77 height 27
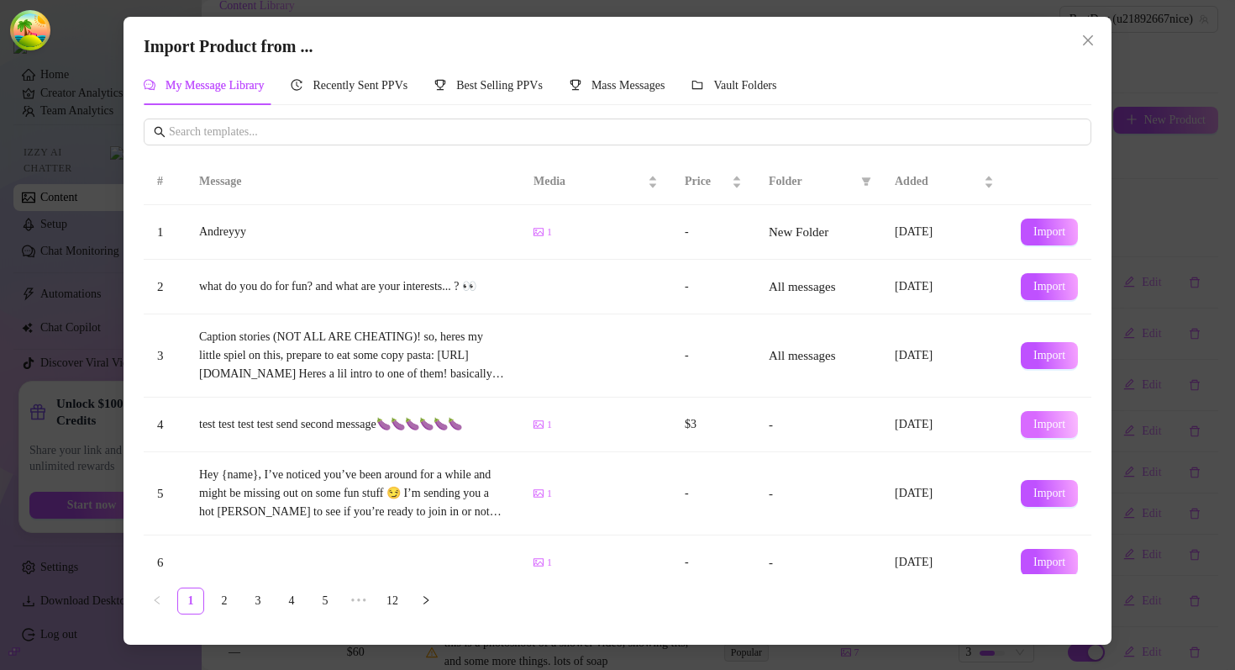
click at [1041, 428] on span "Import" at bounding box center [1049, 424] width 32 height 13
type textarea "test test test test send second message🍆🍆🍆🍆🍆🍆"
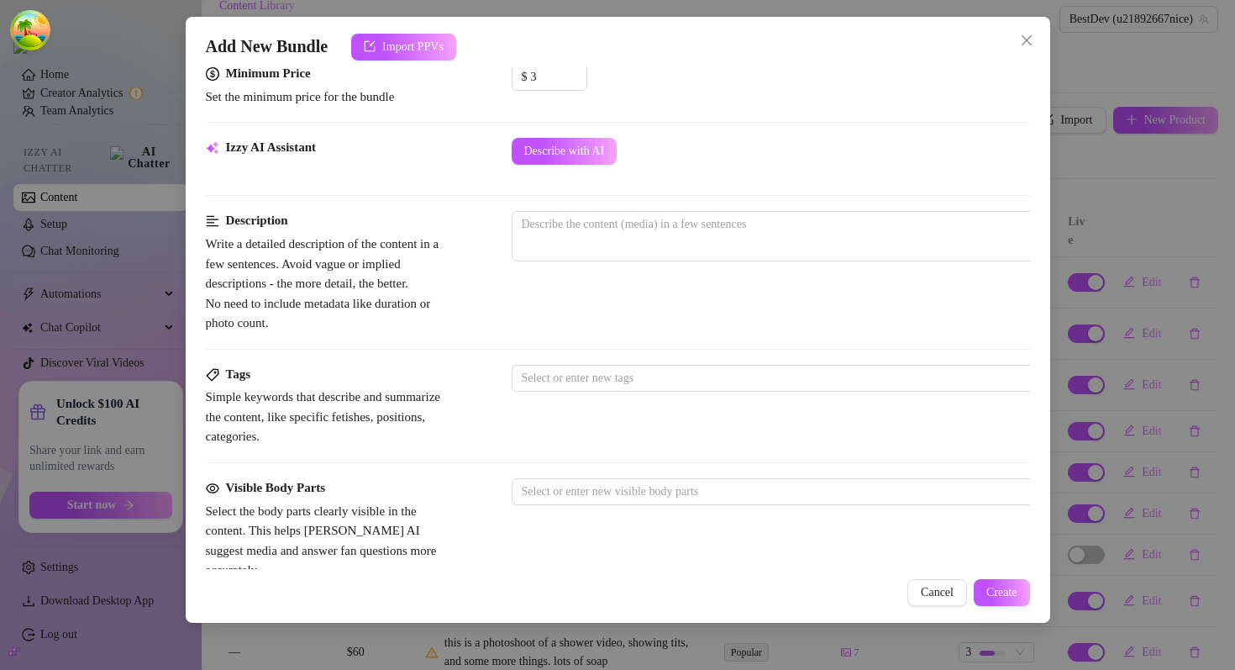
scroll to position [910, 0]
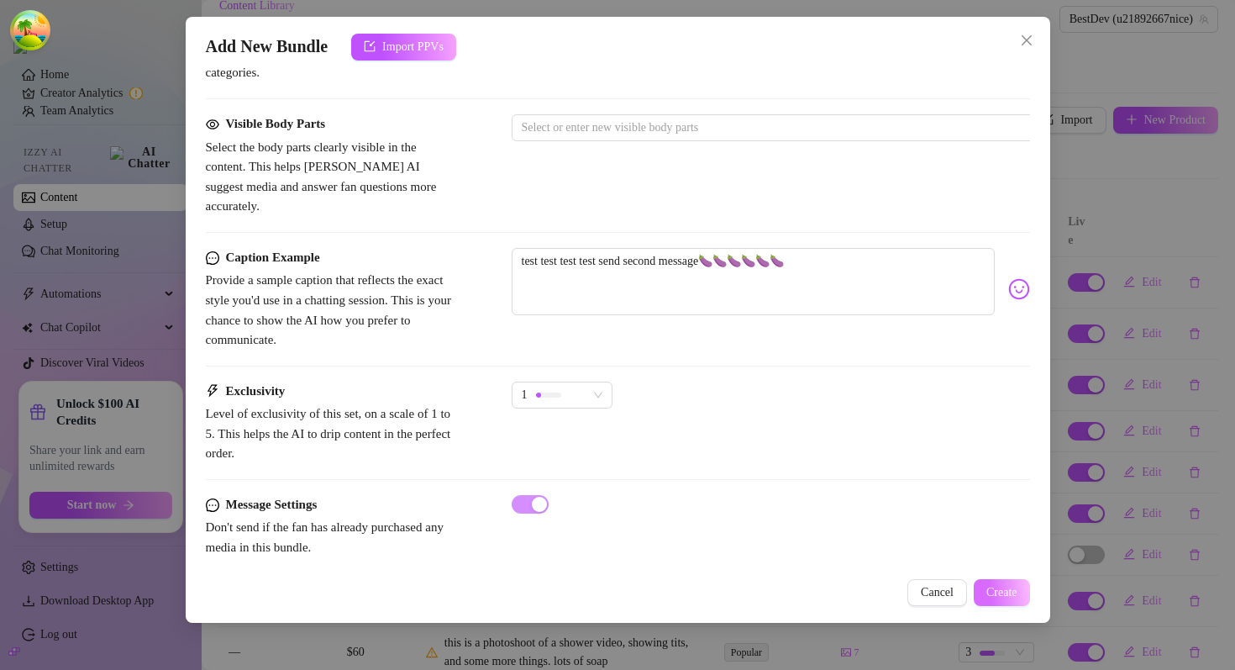
click at [996, 589] on span "Create" at bounding box center [1001, 592] width 31 height 13
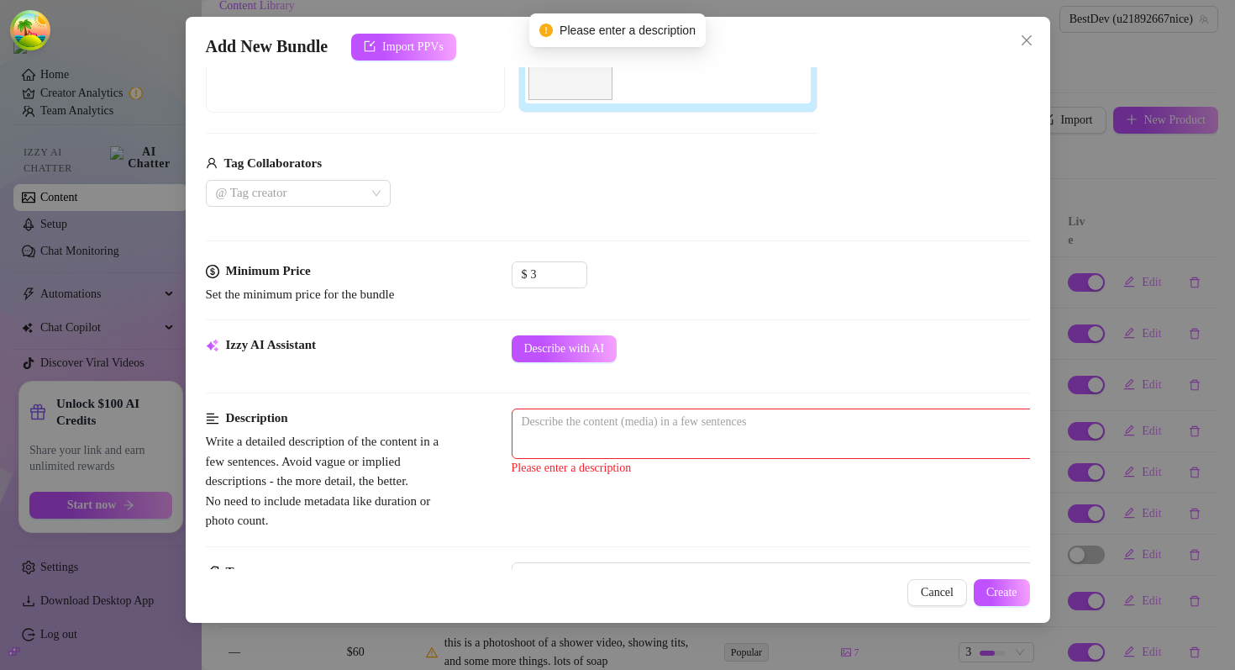
scroll to position [344, 0]
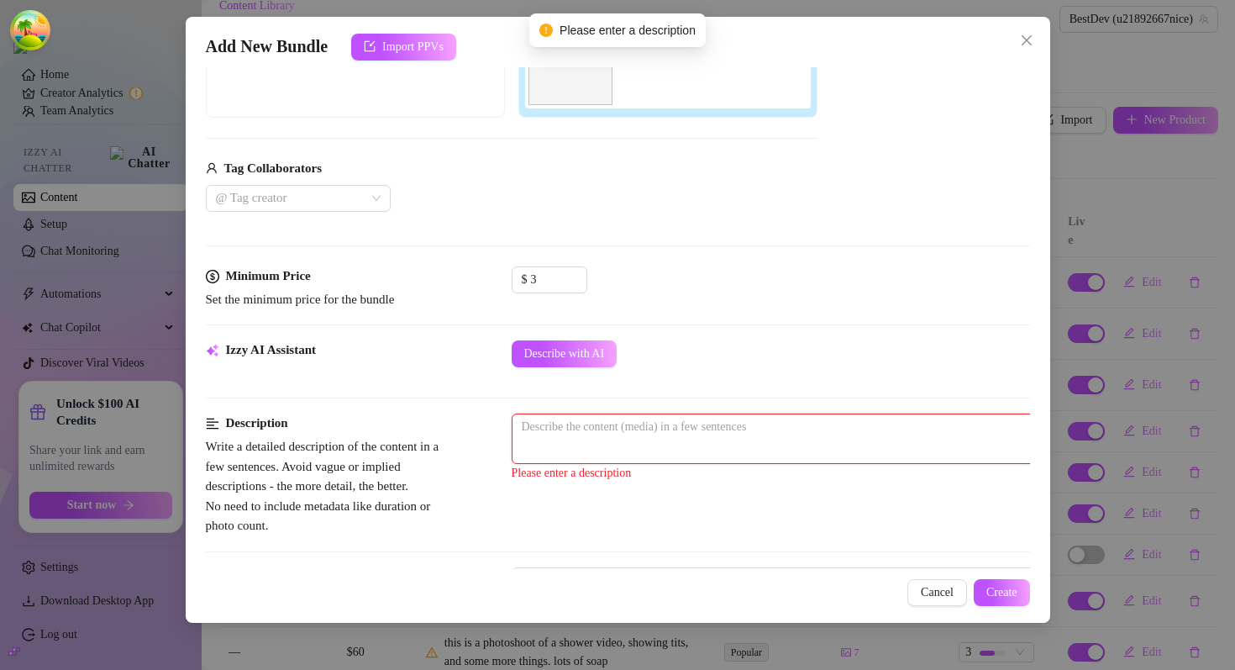
click at [620, 427] on textarea at bounding box center [805, 426] width 586 height 25
click at [957, 593] on button "Cancel" at bounding box center [937, 592] width 60 height 27
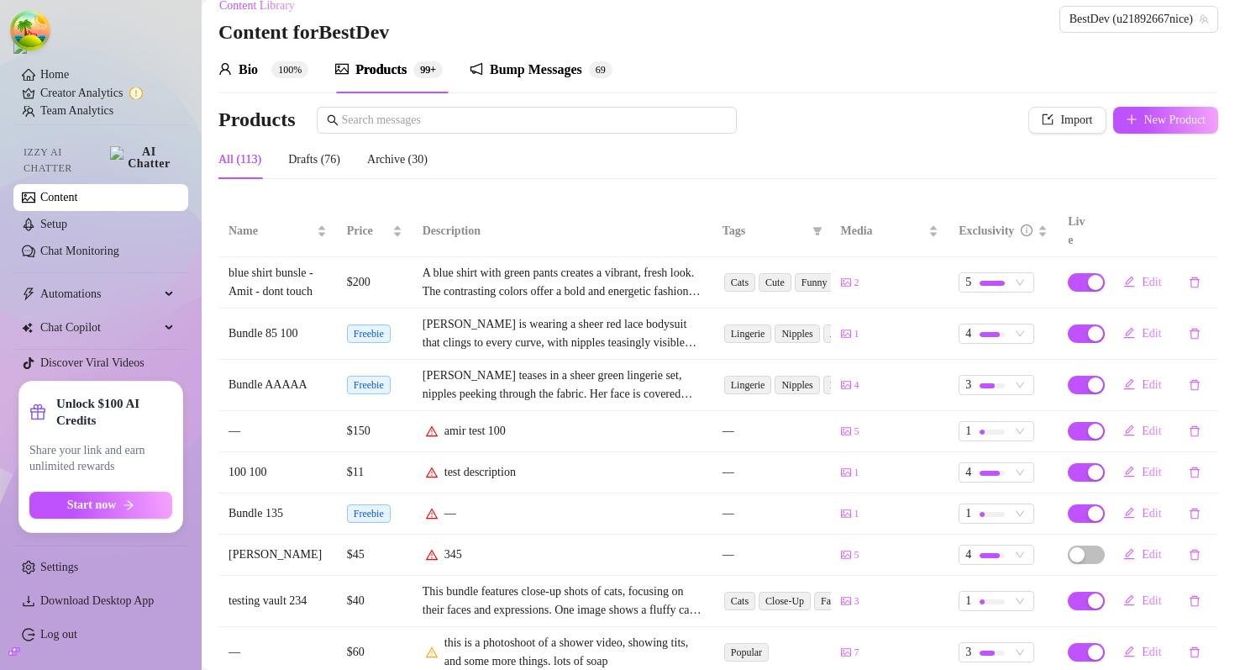
scroll to position [0, 0]
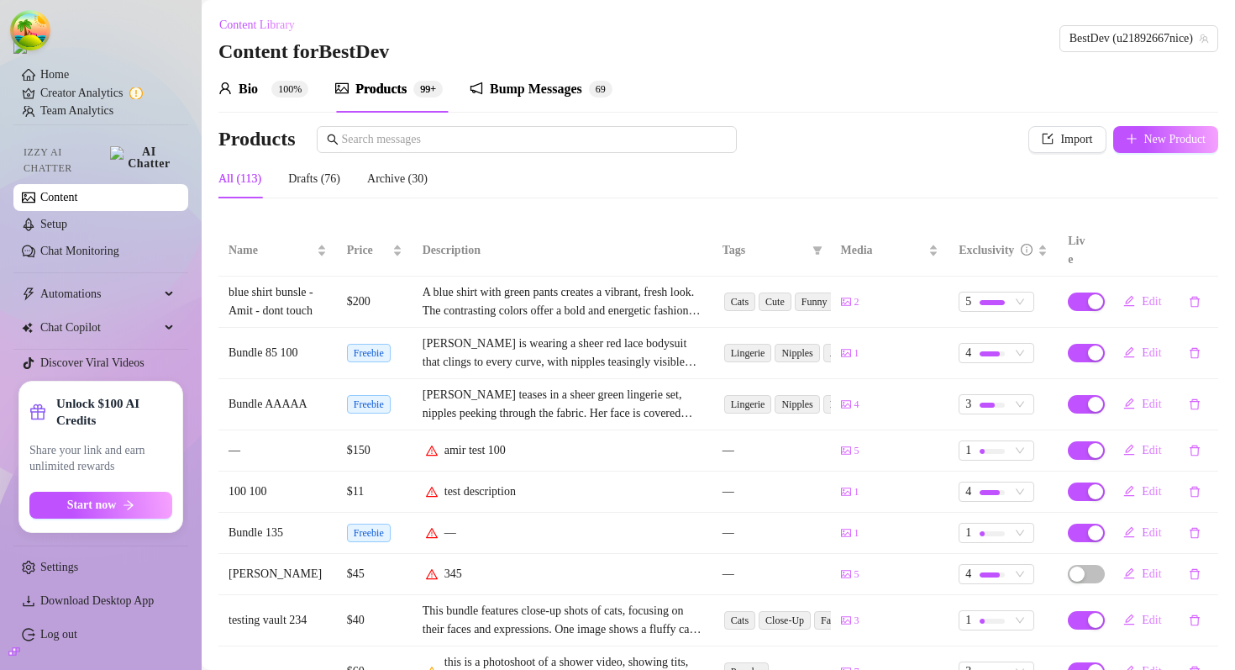
click at [759, 102] on div "Bio 100% Products 99+ Bump Messages 6 9" at bounding box center [718, 89] width 1000 height 47
